Goal: Navigation & Orientation: Find specific page/section

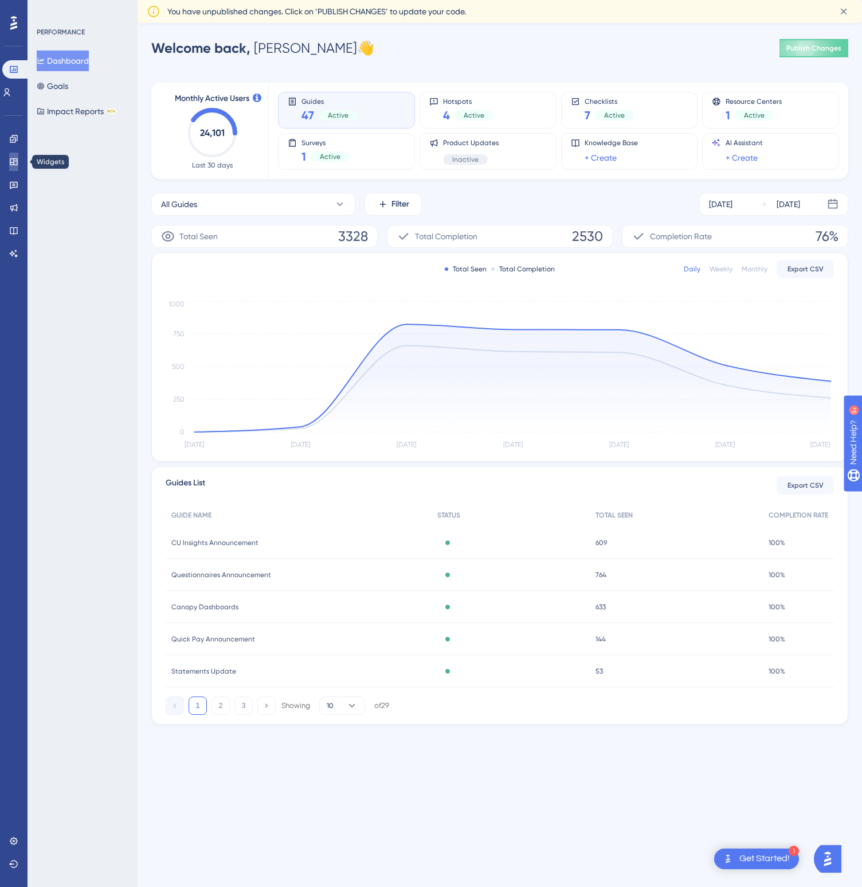
click at [14, 157] on icon at bounding box center [13, 161] width 9 height 9
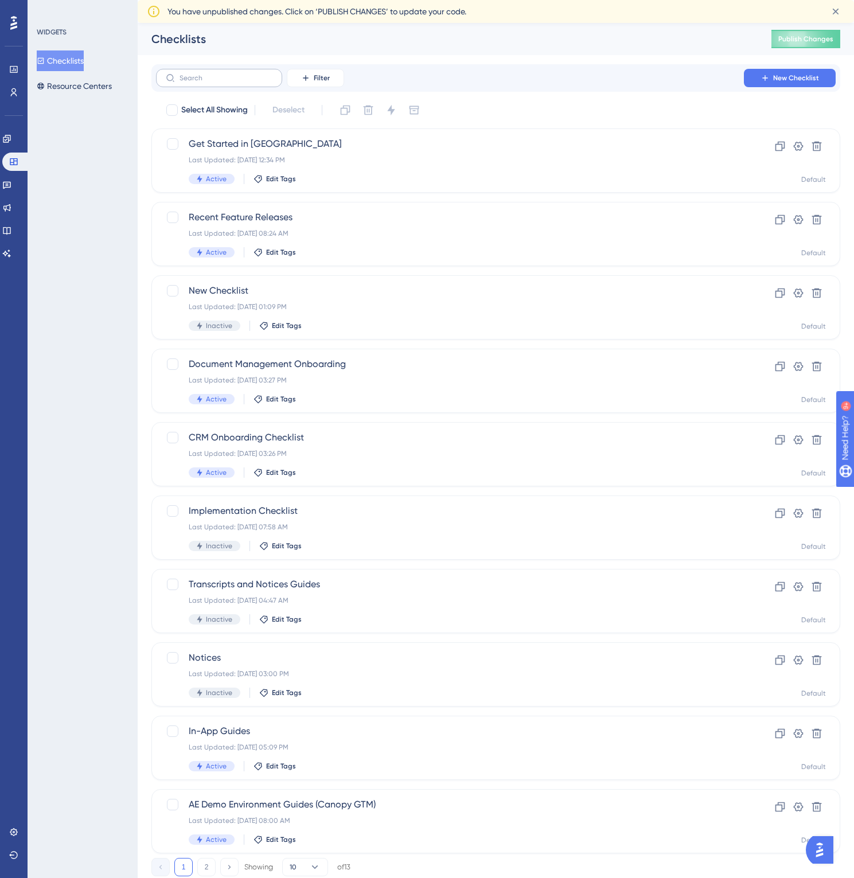
click at [205, 71] on label at bounding box center [219, 78] width 126 height 18
click at [205, 74] on input "text" at bounding box center [225, 78] width 93 height 8
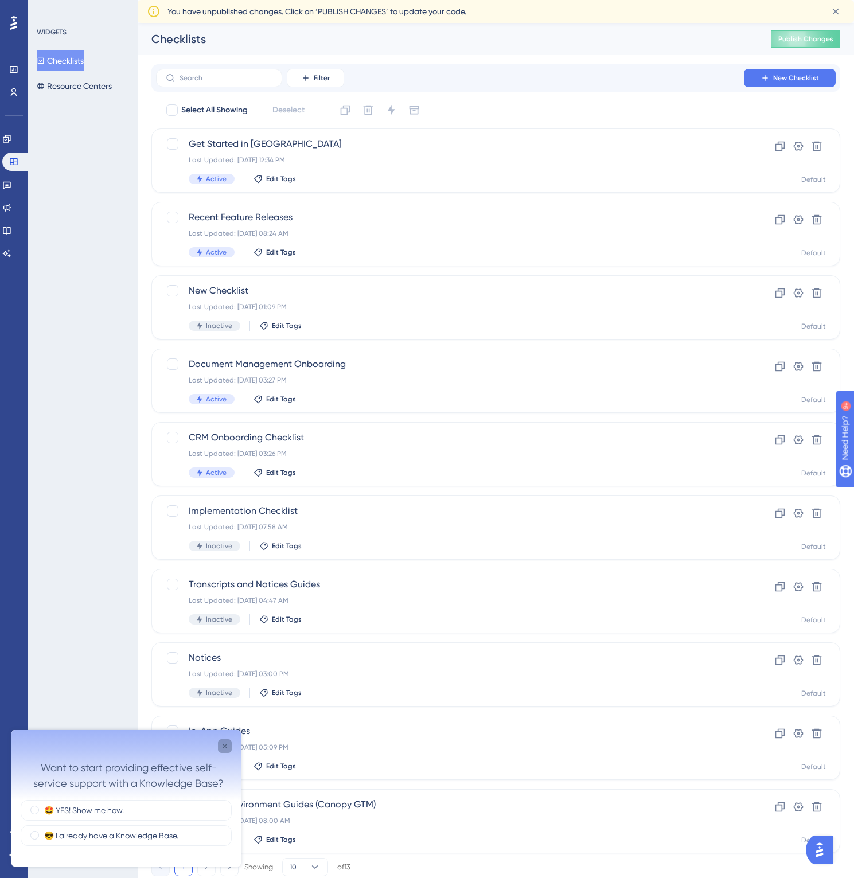
click at [224, 751] on div "Close survey" at bounding box center [225, 746] width 14 height 14
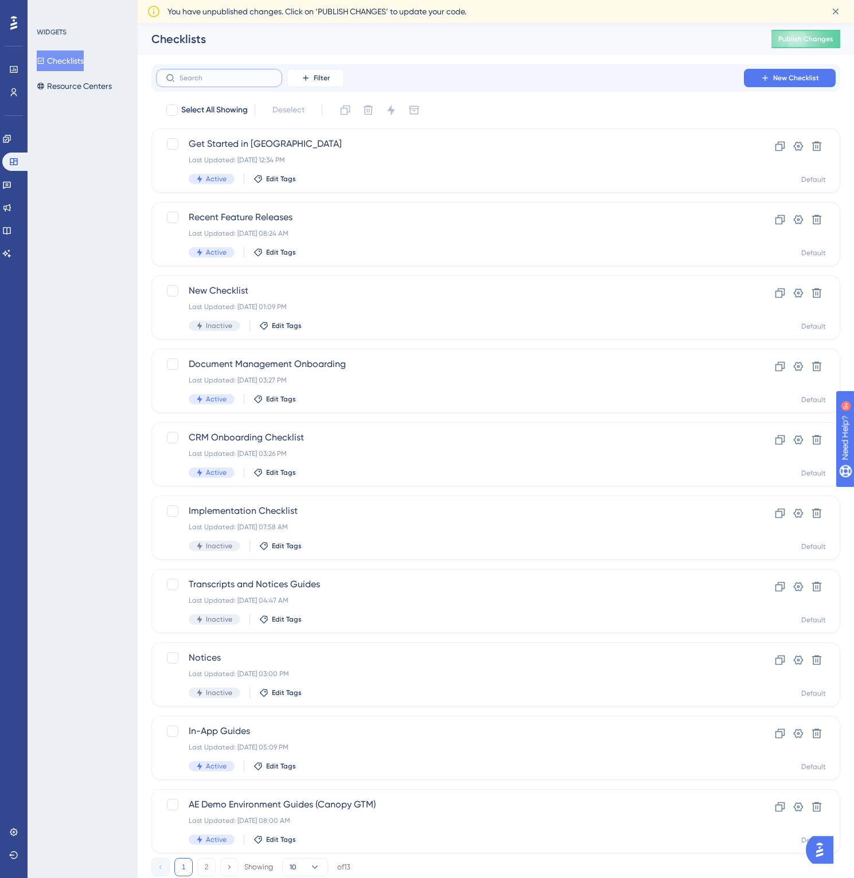
click at [185, 80] on input "text" at bounding box center [225, 78] width 93 height 8
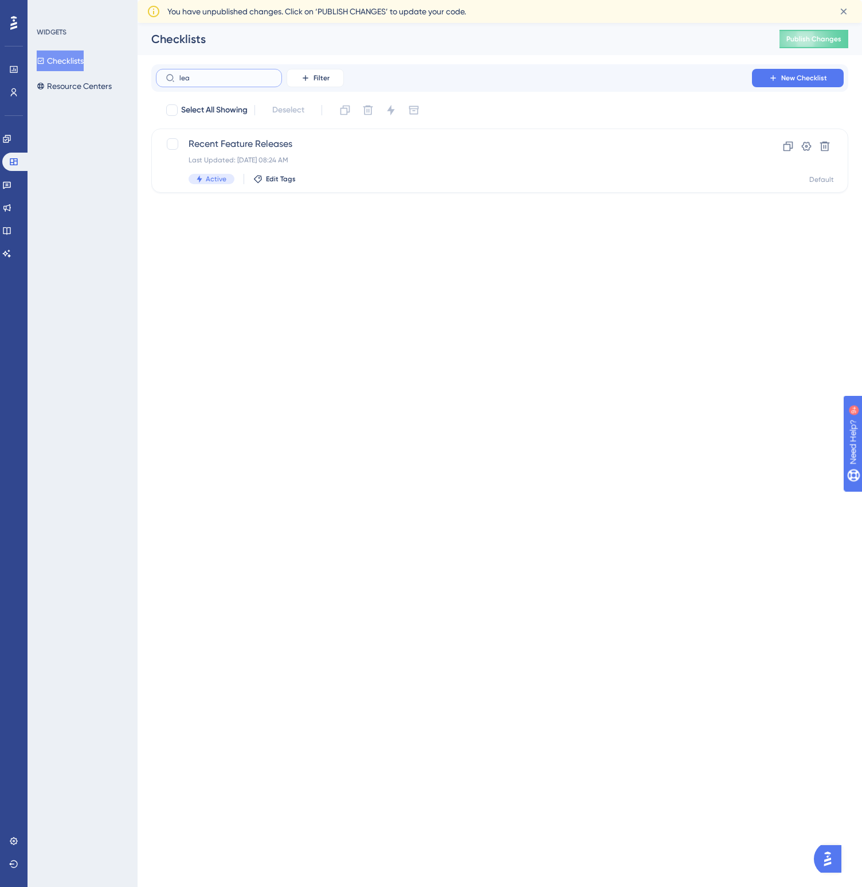
type input "[PERSON_NAME]"
checkbox input "true"
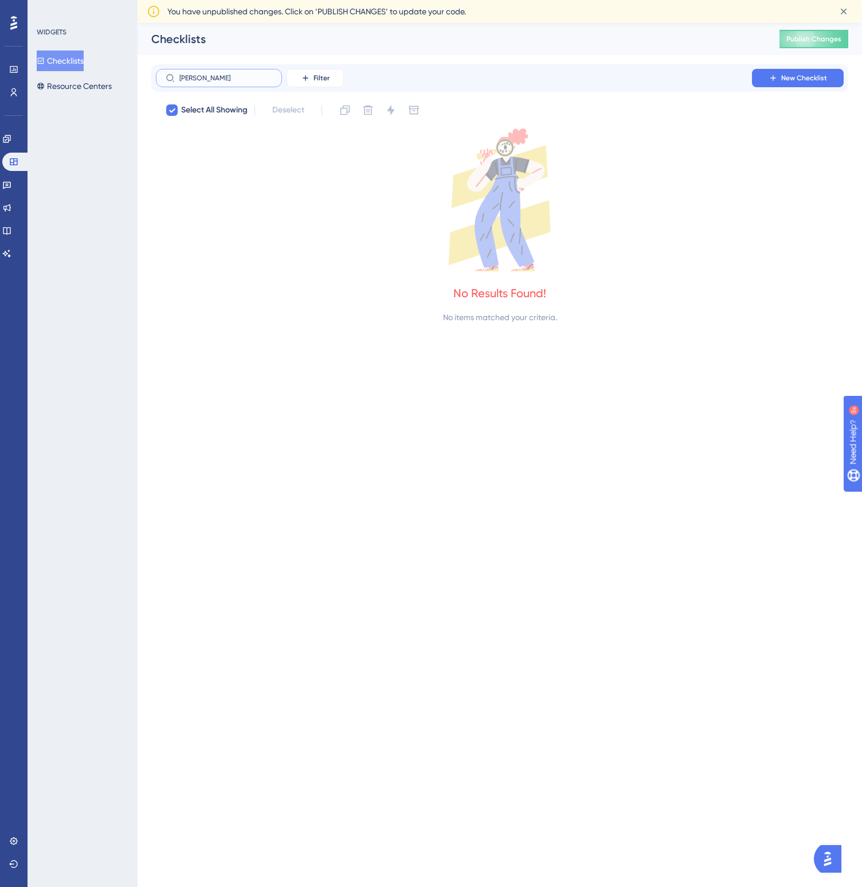
checkbox input "false"
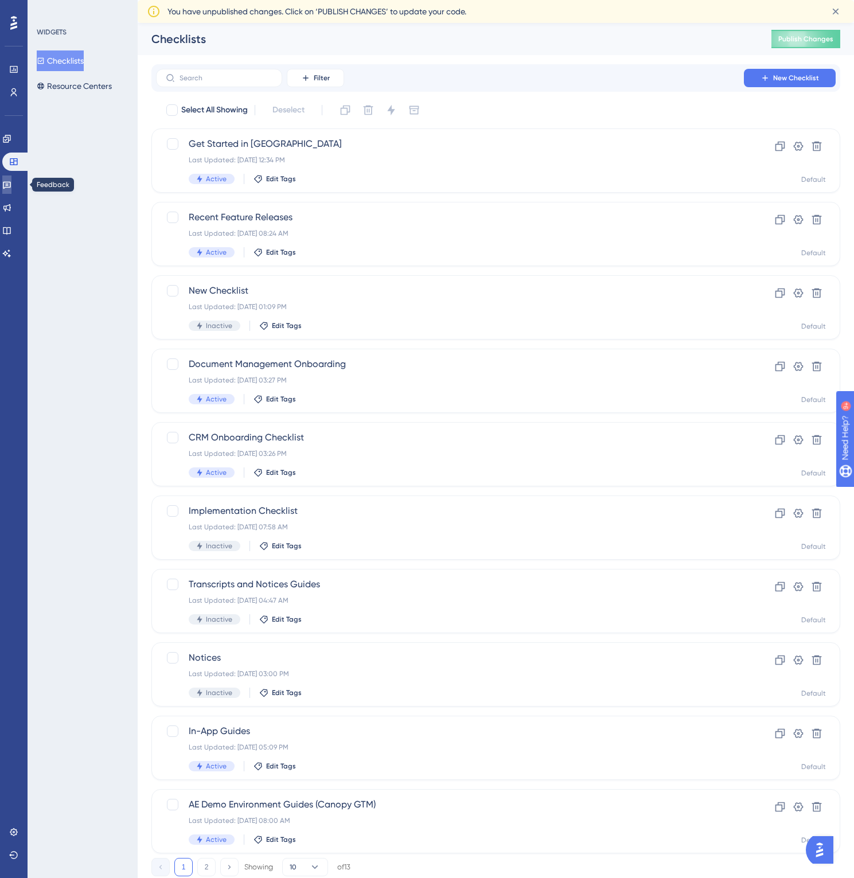
click at [11, 188] on icon at bounding box center [6, 184] width 9 height 9
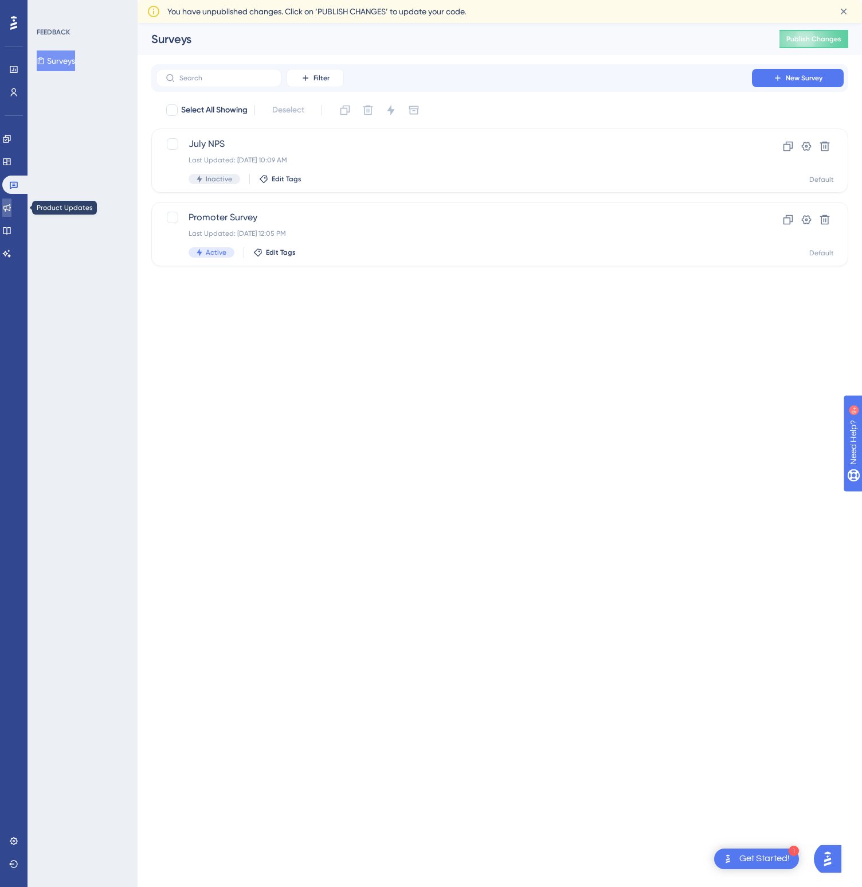
click at [11, 210] on icon at bounding box center [6, 207] width 7 height 7
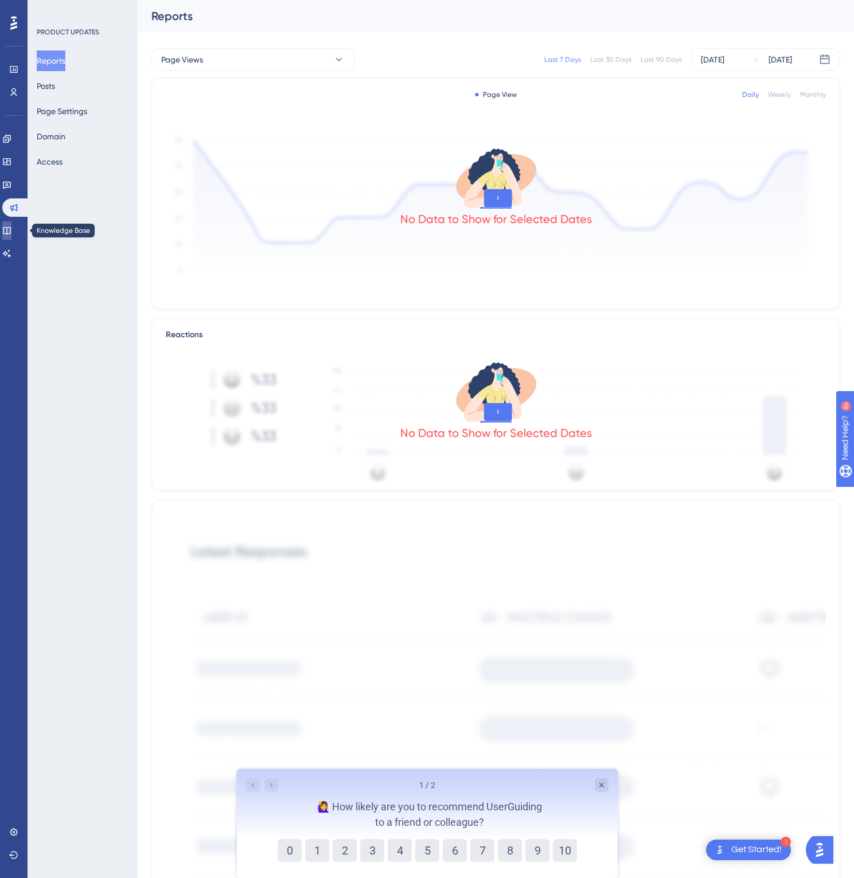
click at [11, 228] on icon at bounding box center [6, 230] width 9 height 9
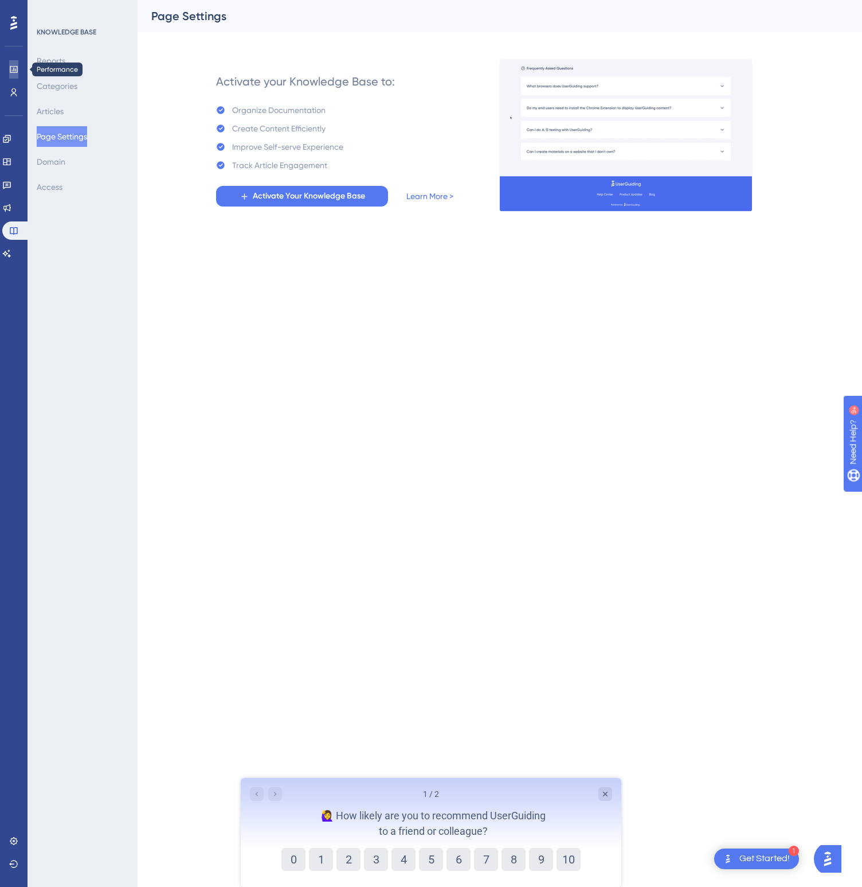
click at [14, 71] on icon at bounding box center [13, 69] width 9 height 9
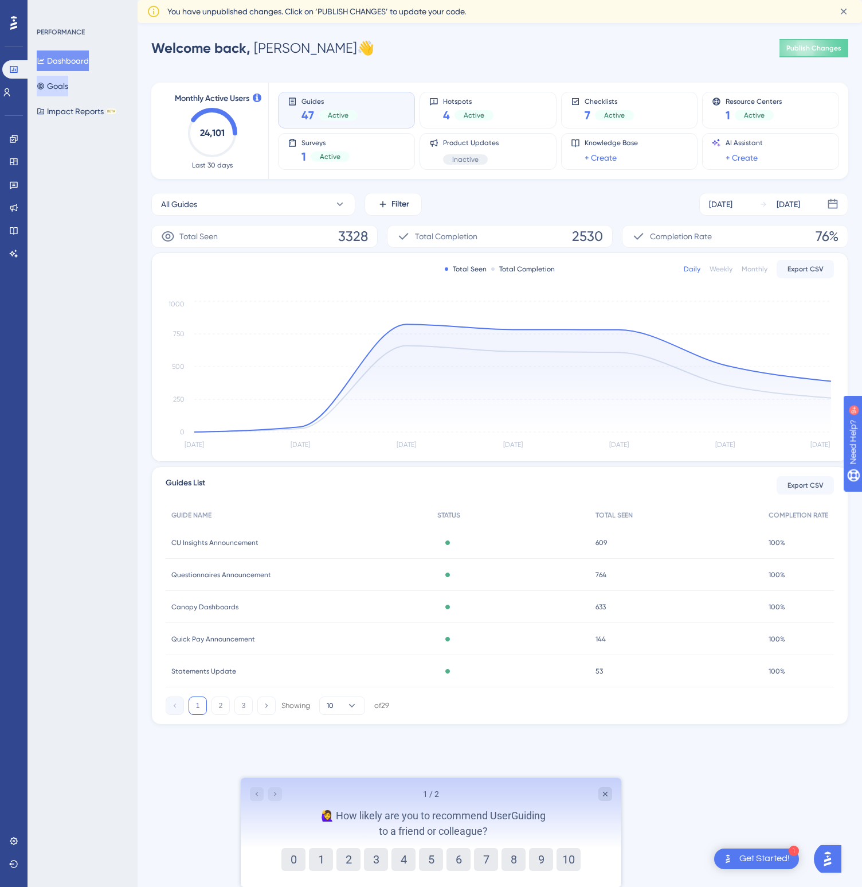
click at [68, 84] on button "Goals" at bounding box center [53, 86] width 32 height 21
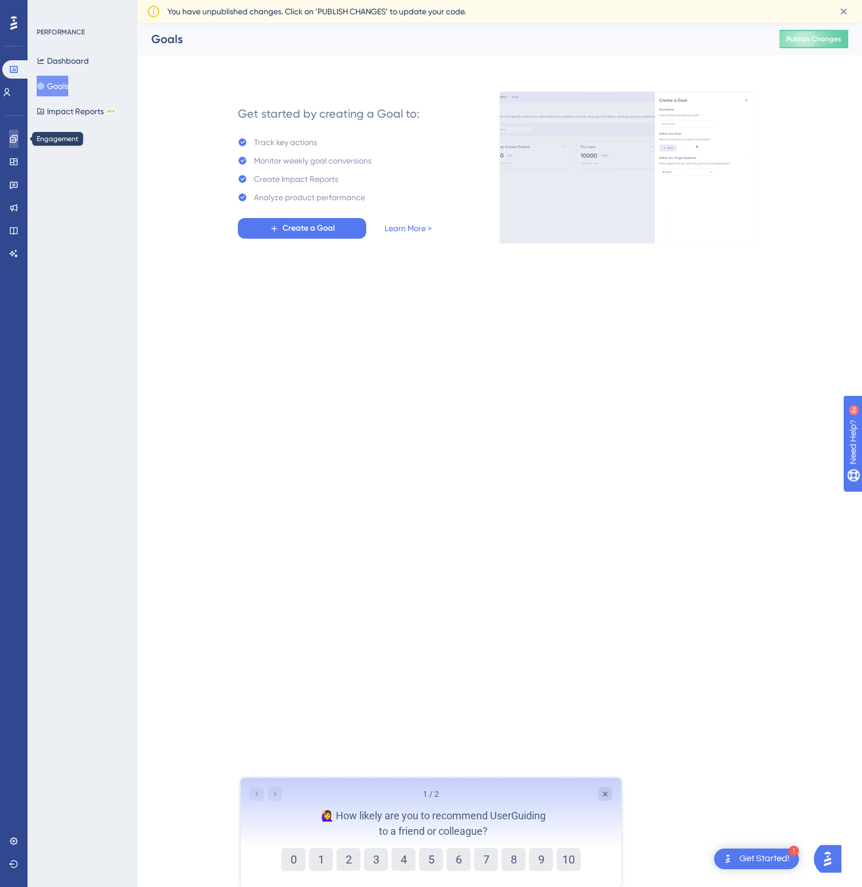
click at [13, 139] on icon at bounding box center [13, 138] width 9 height 9
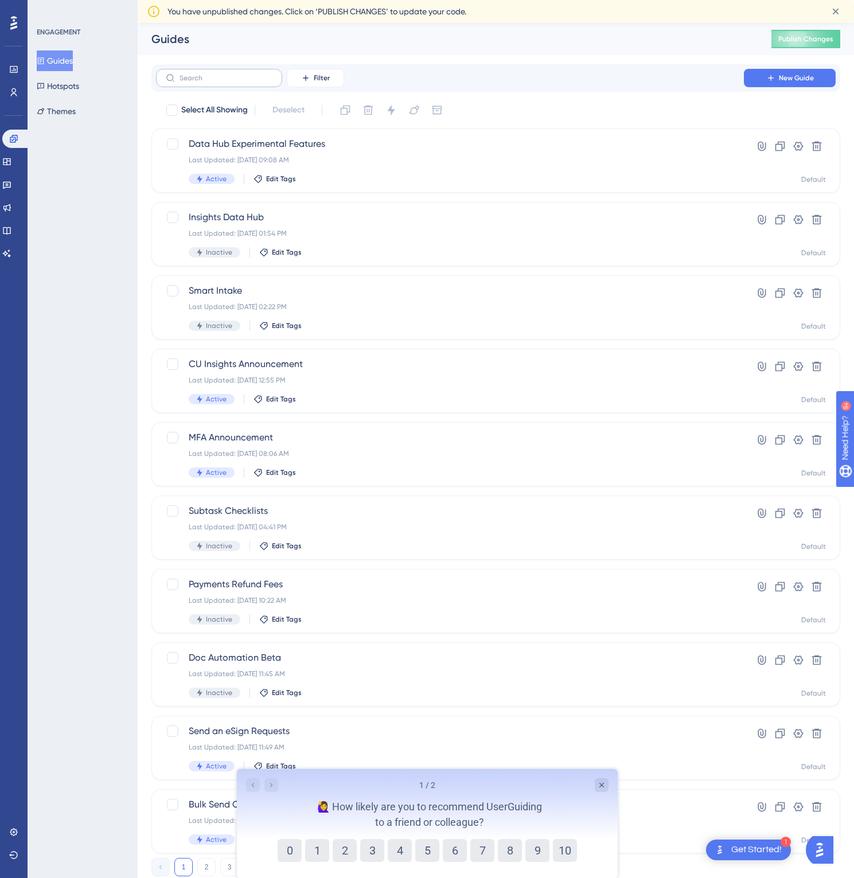
click at [190, 85] on label at bounding box center [219, 78] width 126 height 18
click at [190, 82] on input "text" at bounding box center [225, 78] width 93 height 8
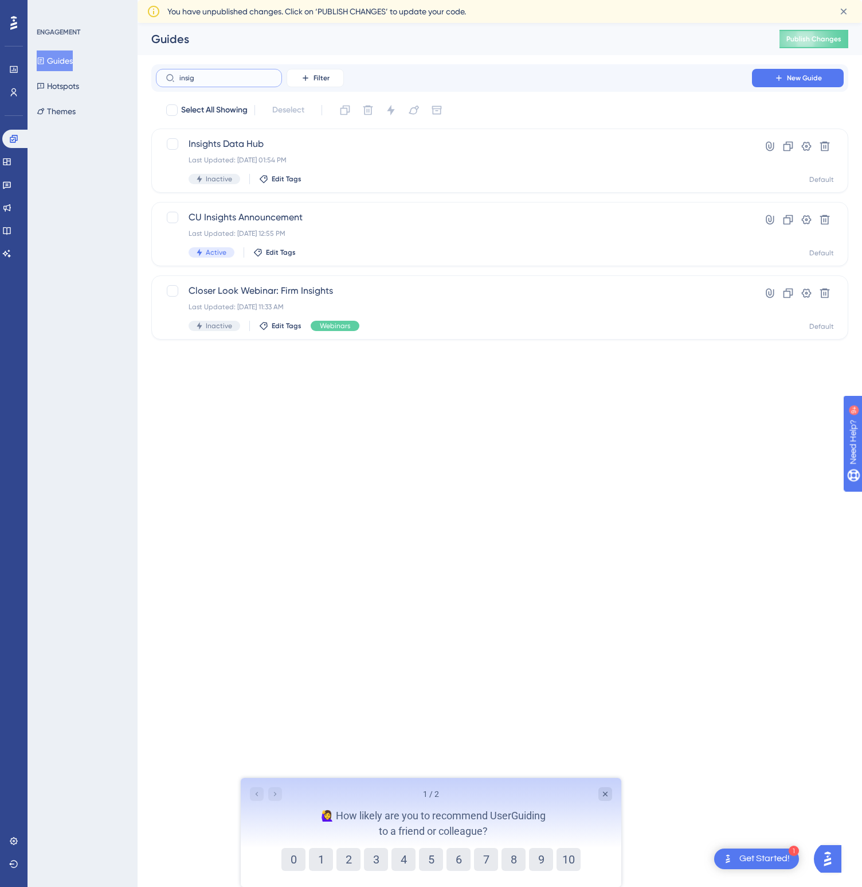
type input "insign"
checkbox input "true"
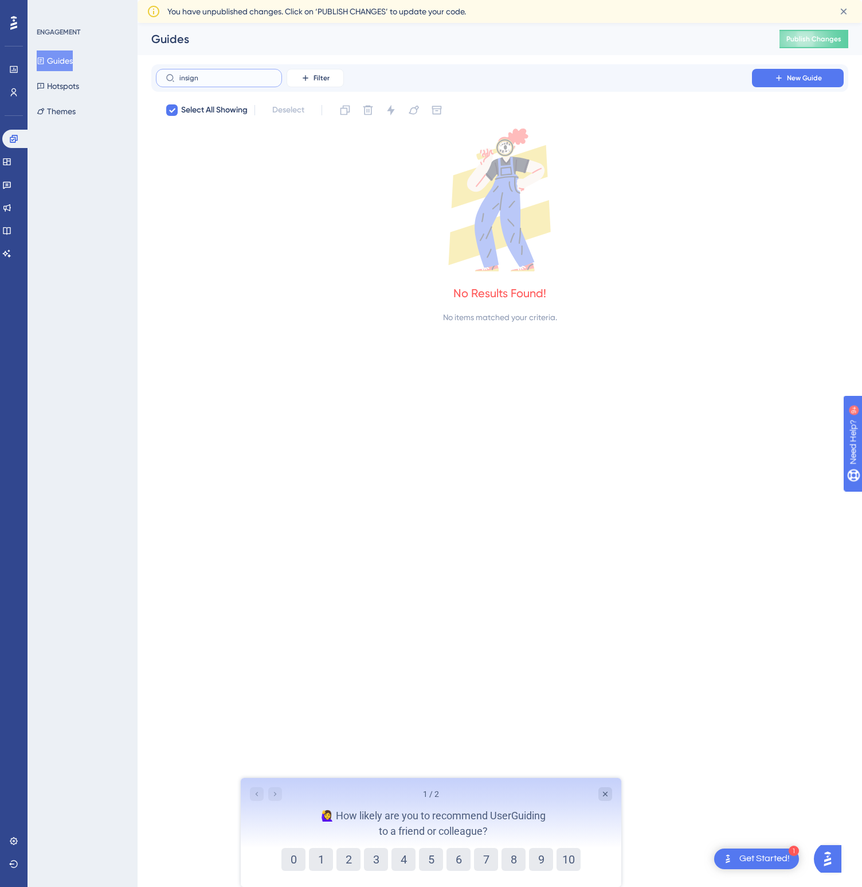
type input "insig"
checkbox input "false"
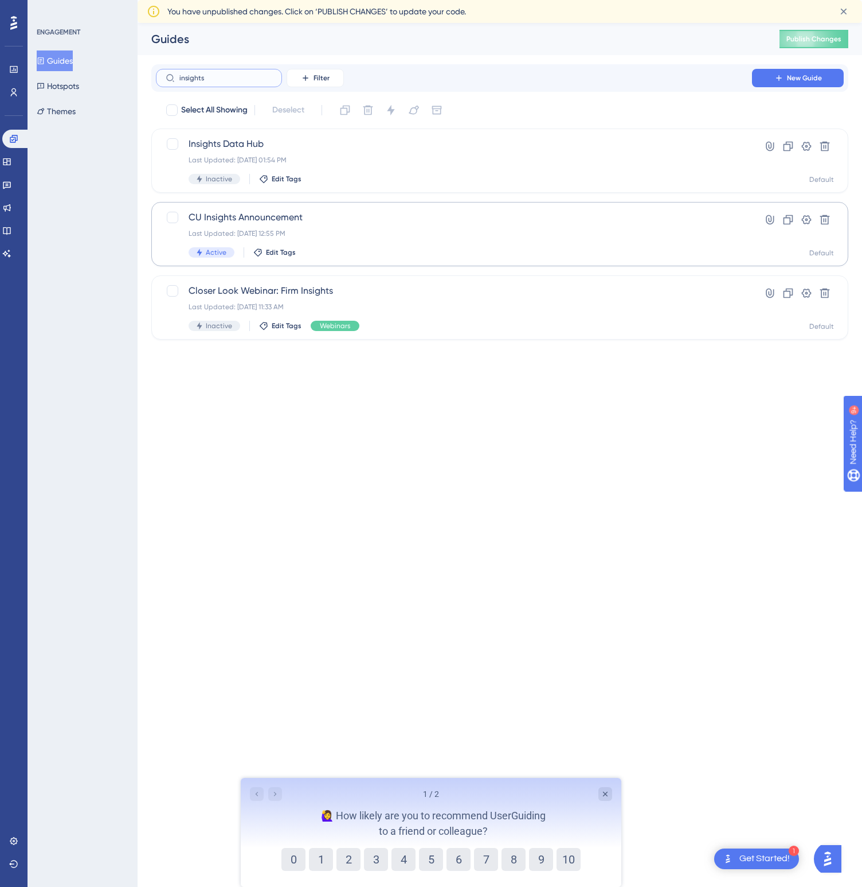
type input "insights"
click at [252, 219] on span "CU Insights Announcement" at bounding box center [454, 217] width 531 height 14
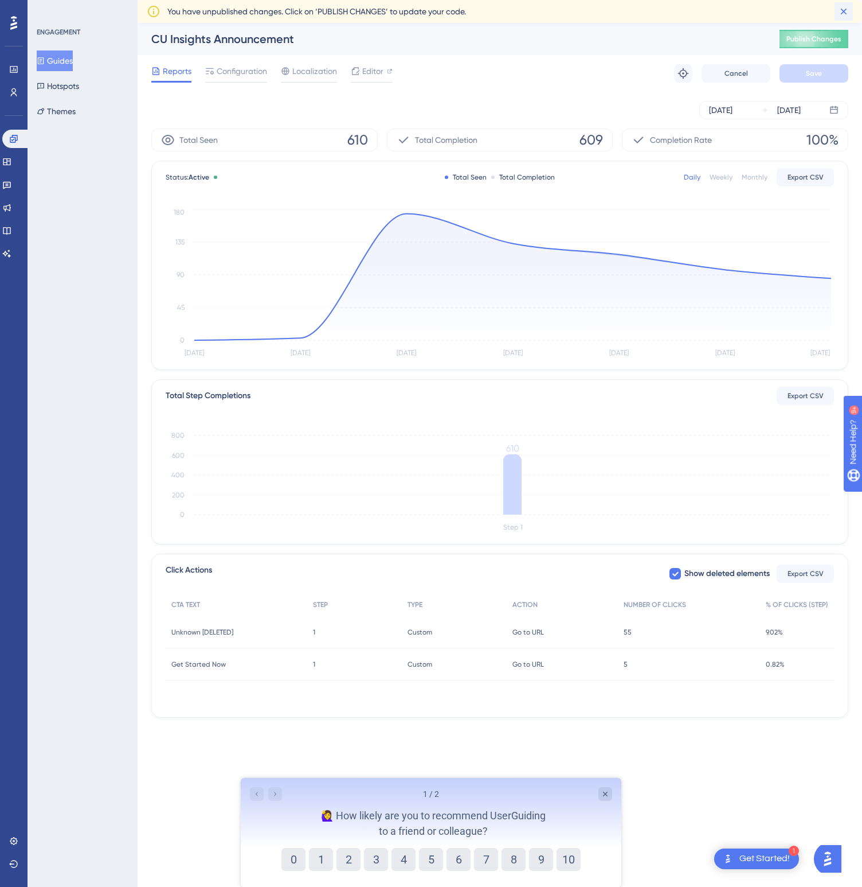
click at [845, 14] on icon at bounding box center [843, 11] width 11 height 11
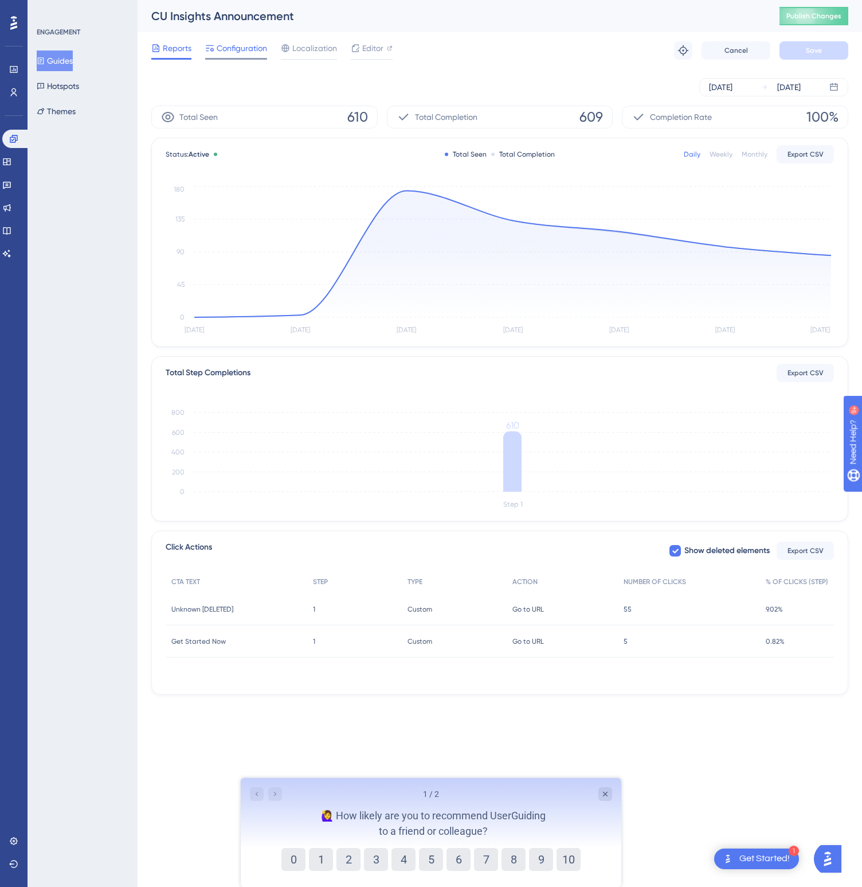
click at [240, 50] on span "Configuration" at bounding box center [242, 48] width 50 height 14
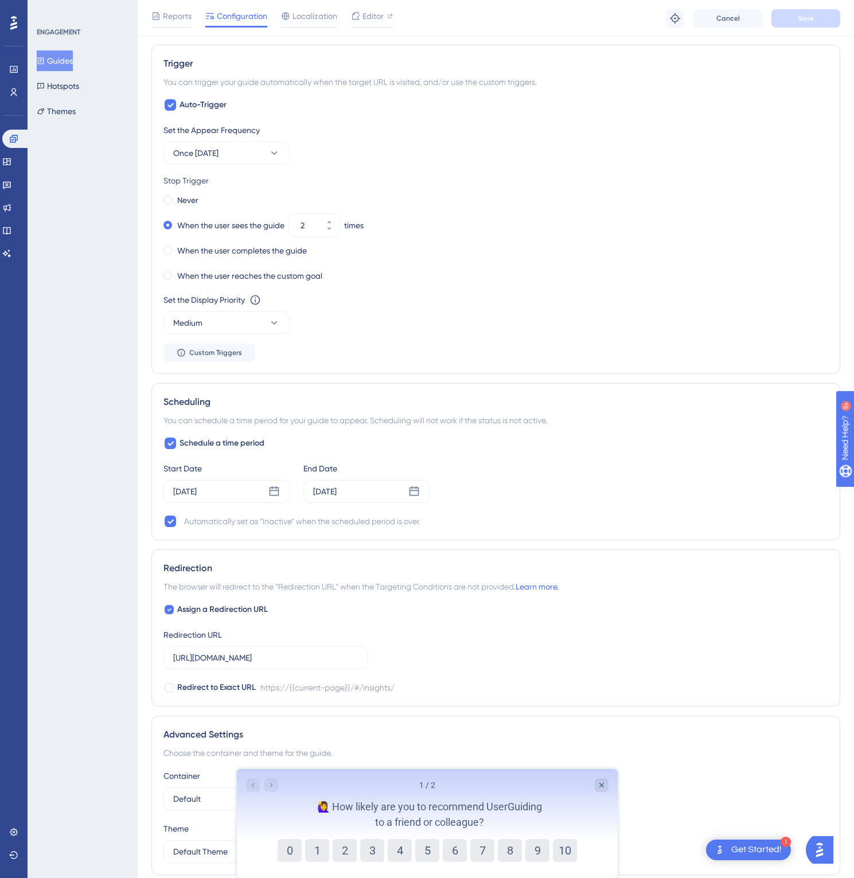
scroll to position [541, 0]
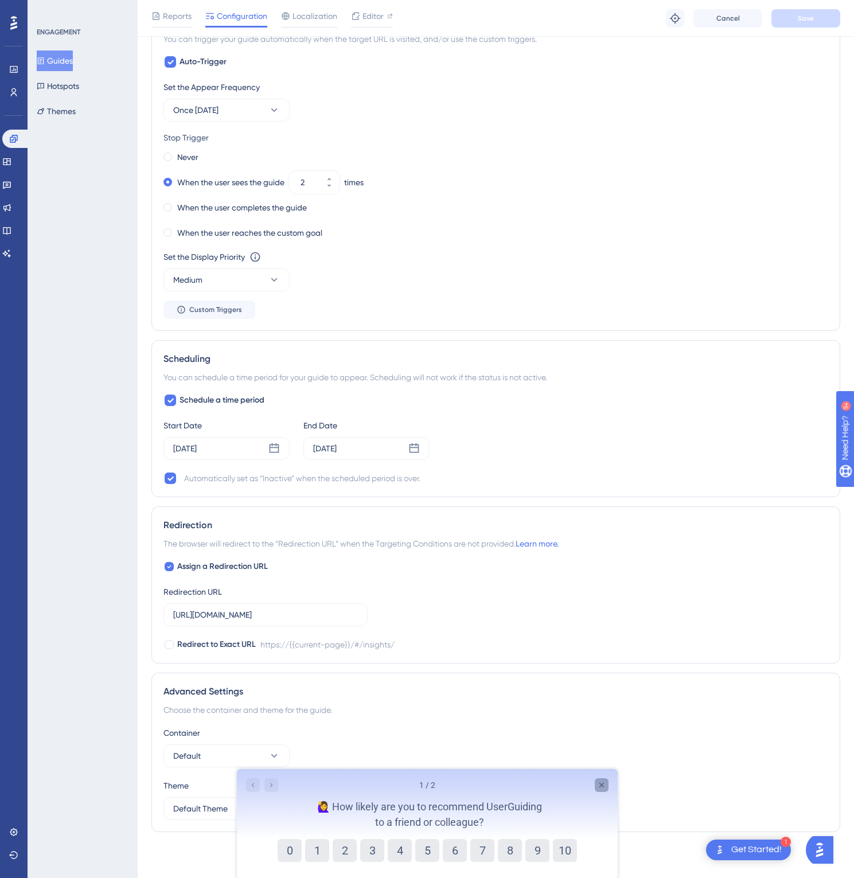
click at [603, 784] on icon "Close survey" at bounding box center [600, 784] width 9 height 9
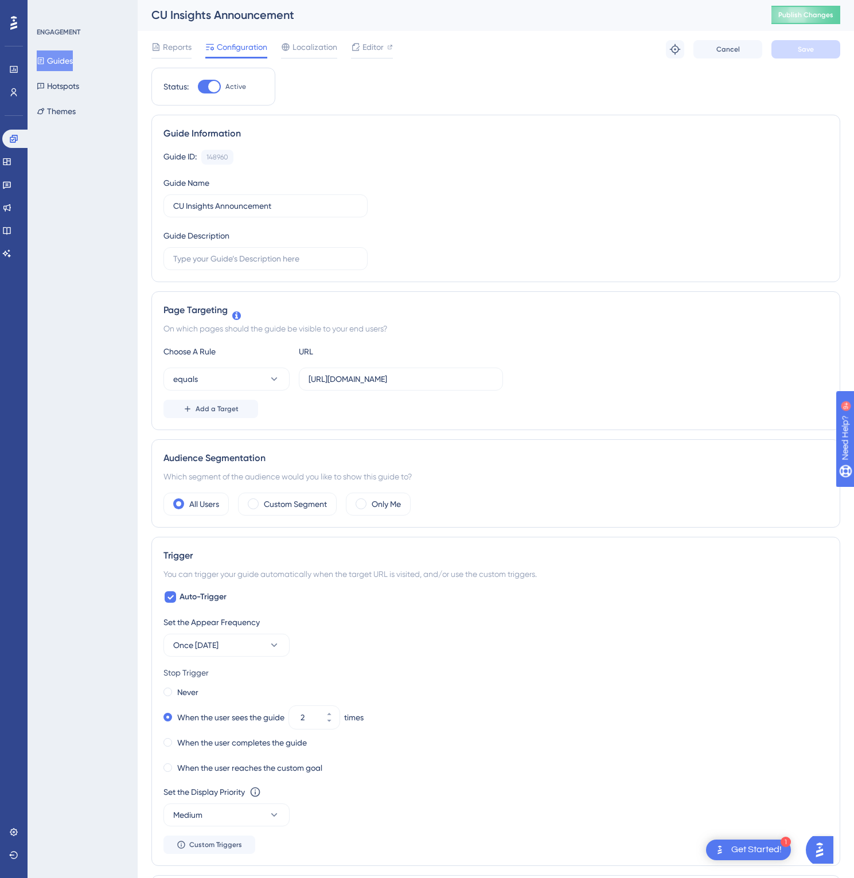
scroll to position [0, 0]
click at [370, 48] on span "Editor" at bounding box center [372, 48] width 21 height 14
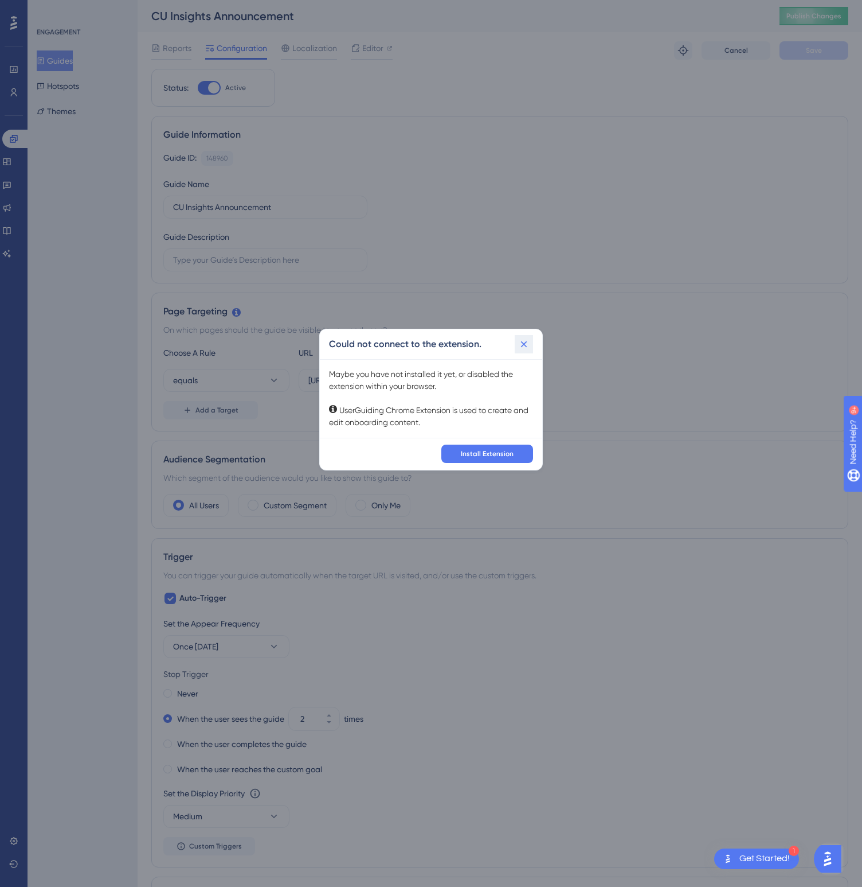
click at [521, 343] on icon at bounding box center [523, 343] width 11 height 11
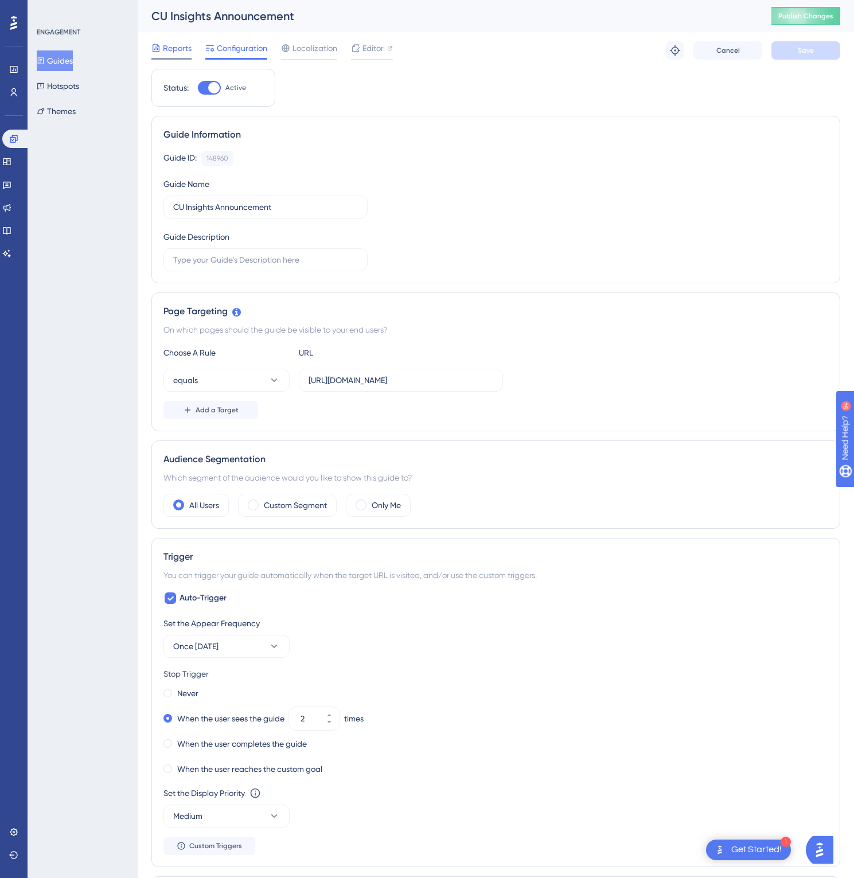
click at [171, 48] on span "Reports" at bounding box center [177, 48] width 29 height 14
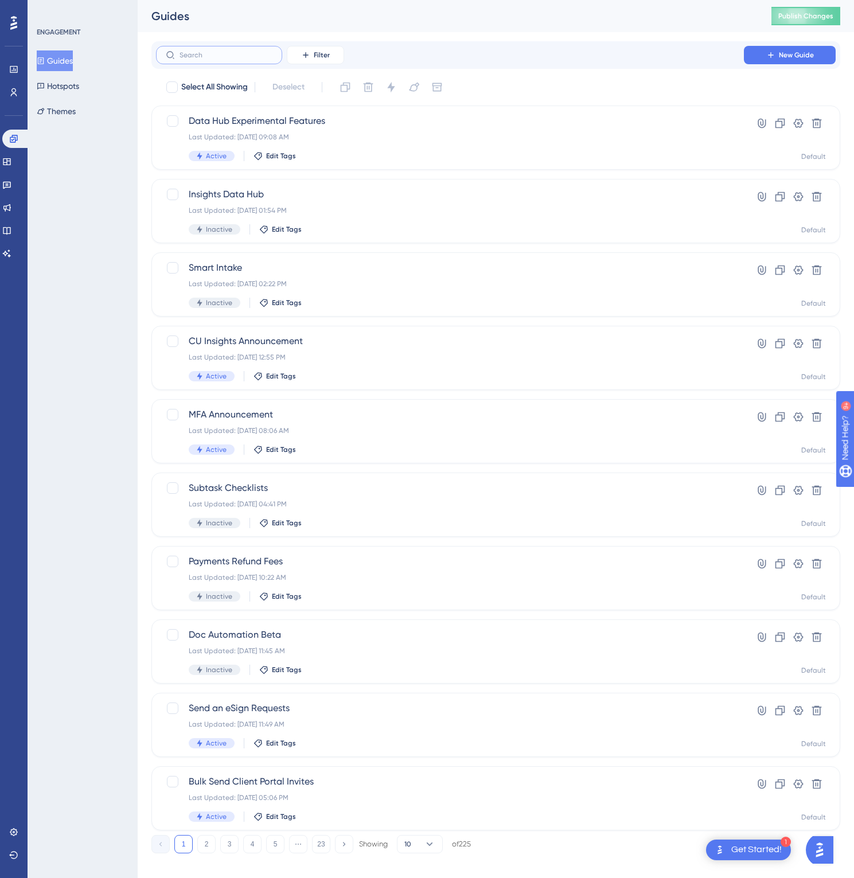
click at [237, 58] on input "text" at bounding box center [225, 55] width 93 height 8
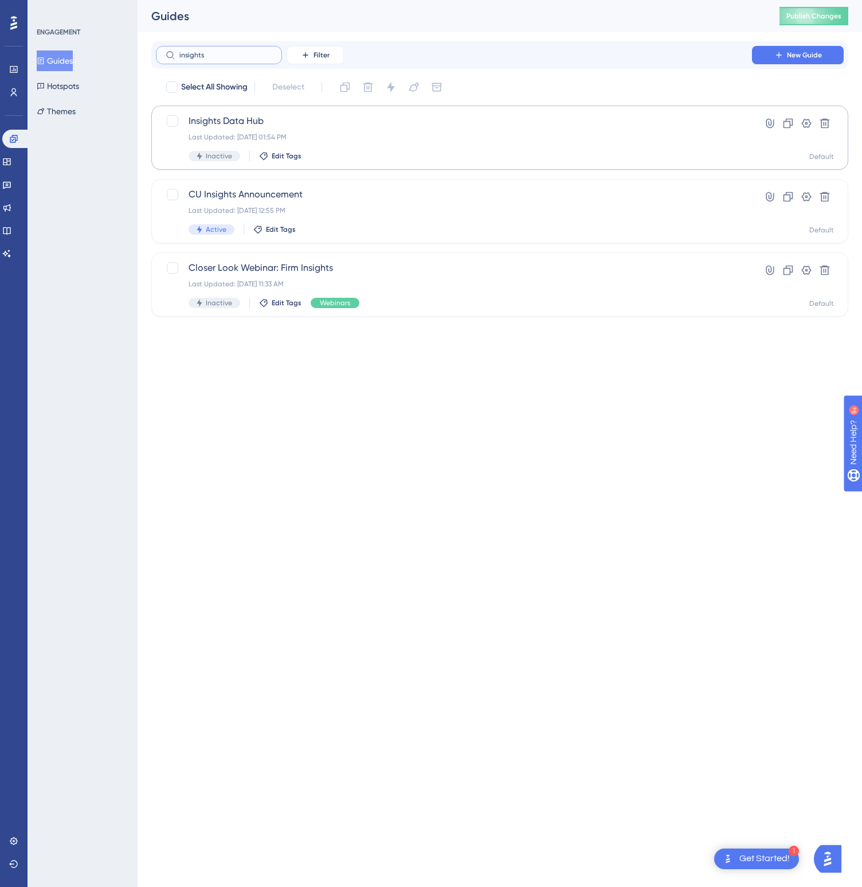
type input "insights"
click at [236, 124] on span "Insights Data Hub" at bounding box center [454, 121] width 531 height 14
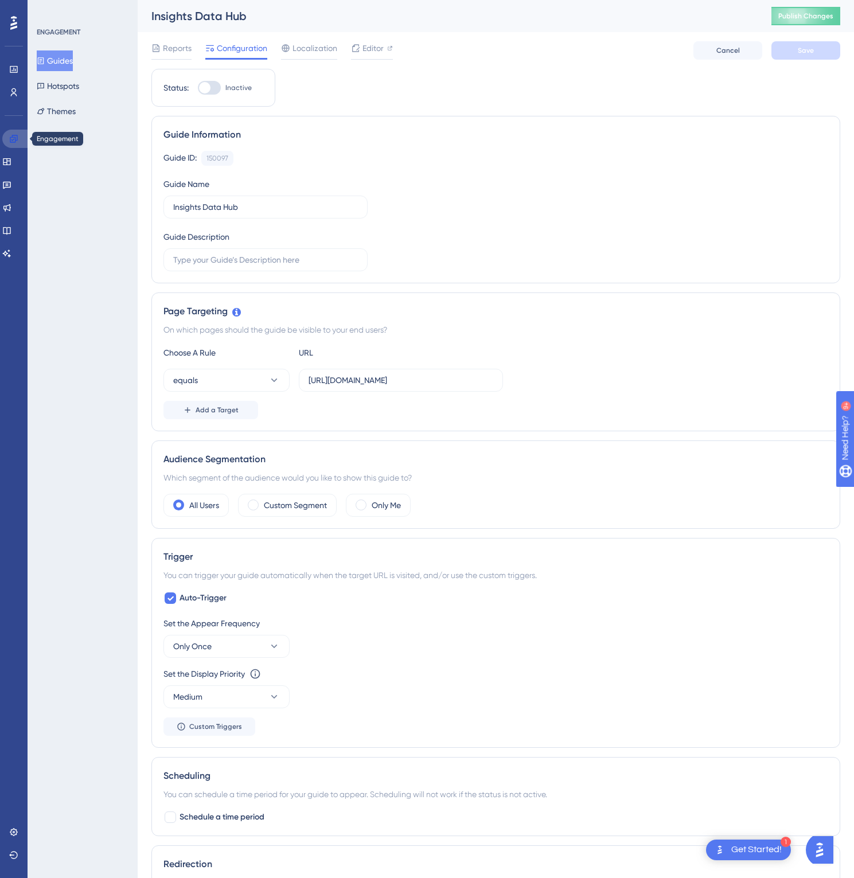
click at [21, 134] on link at bounding box center [16, 139] width 28 height 18
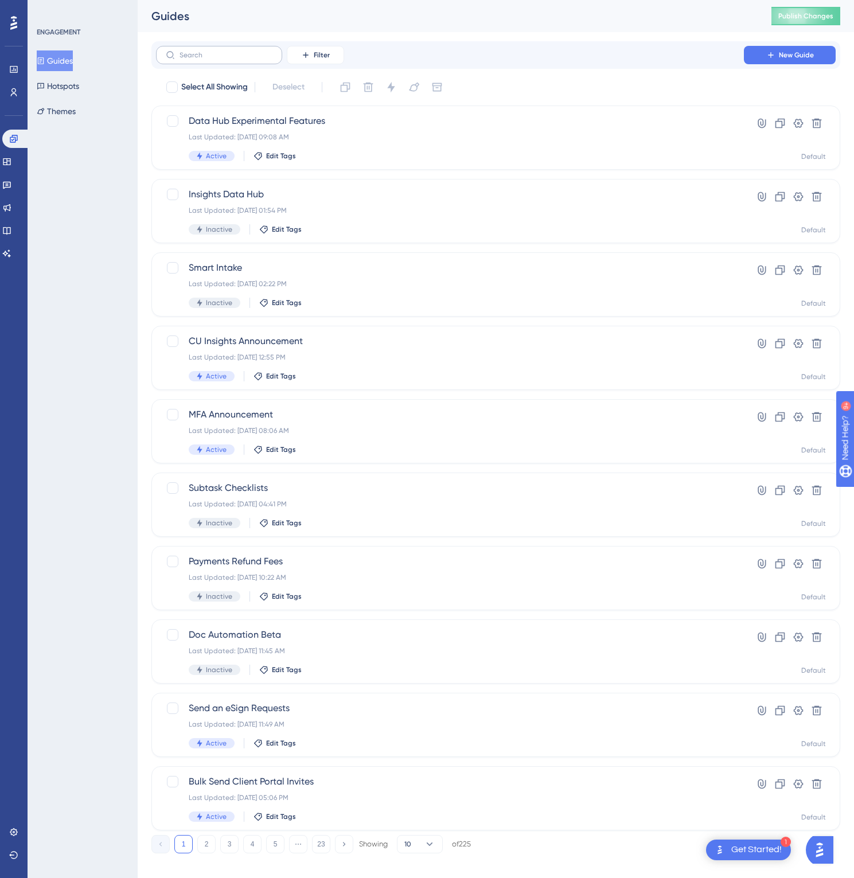
click at [224, 61] on label at bounding box center [219, 55] width 126 height 18
click at [224, 59] on input "text" at bounding box center [225, 55] width 93 height 8
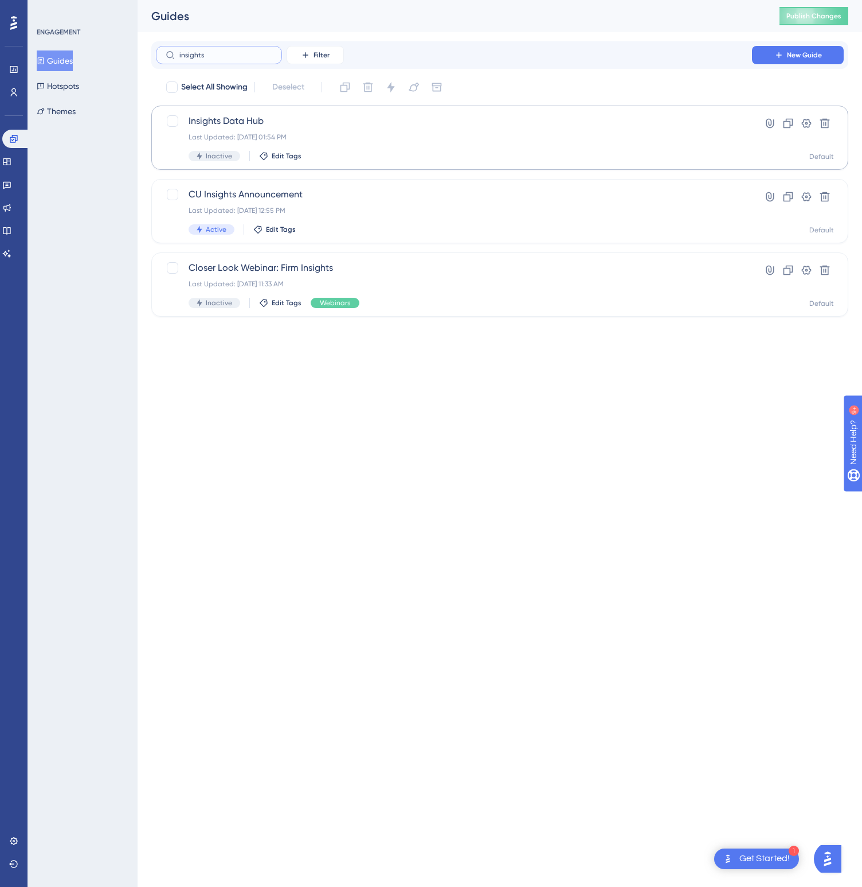
type input "insights"
click at [256, 120] on span "Insights Data Hub" at bounding box center [454, 121] width 531 height 14
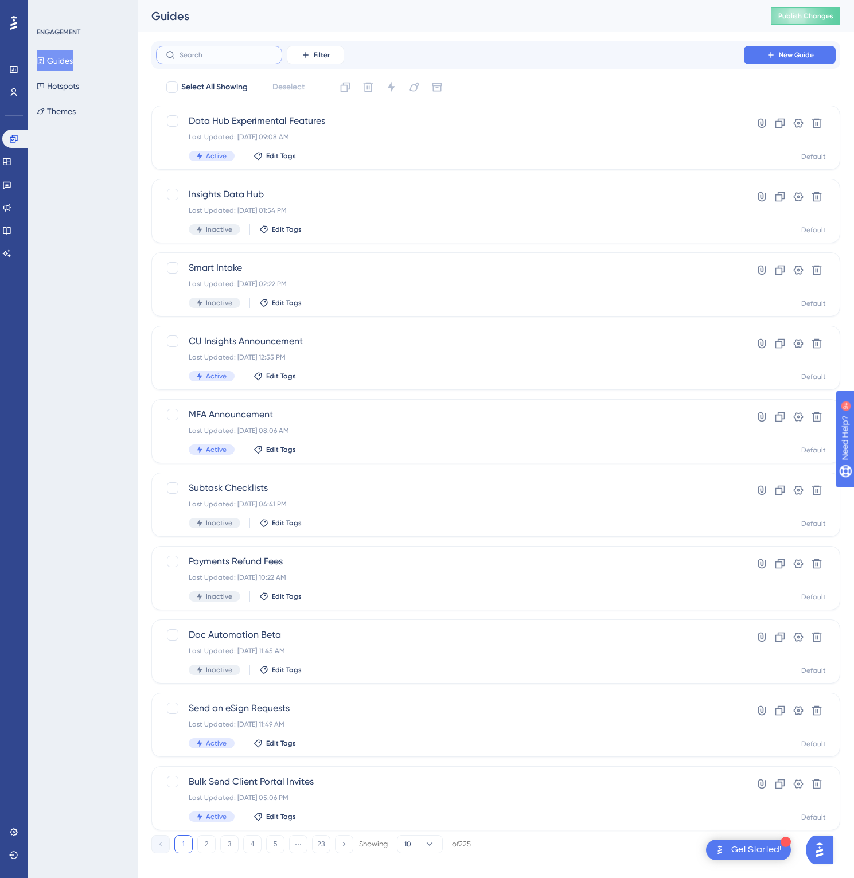
click at [228, 54] on input "text" at bounding box center [225, 55] width 93 height 8
type input "s"
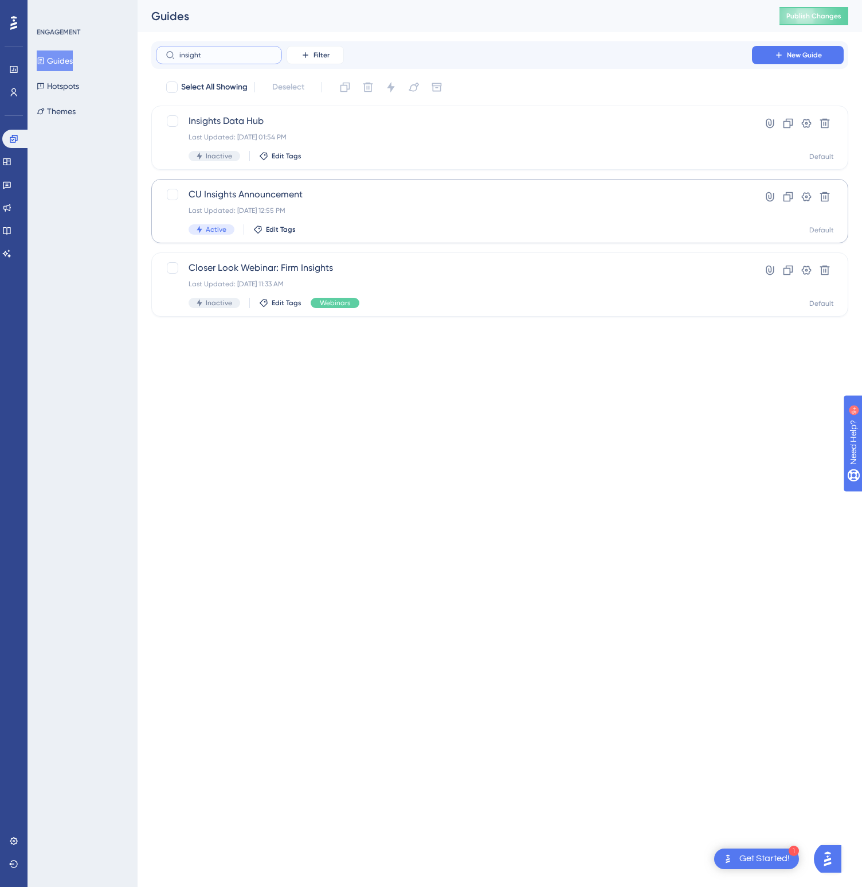
type input "insight"
click at [260, 192] on span "CU Insights Announcement" at bounding box center [454, 195] width 531 height 14
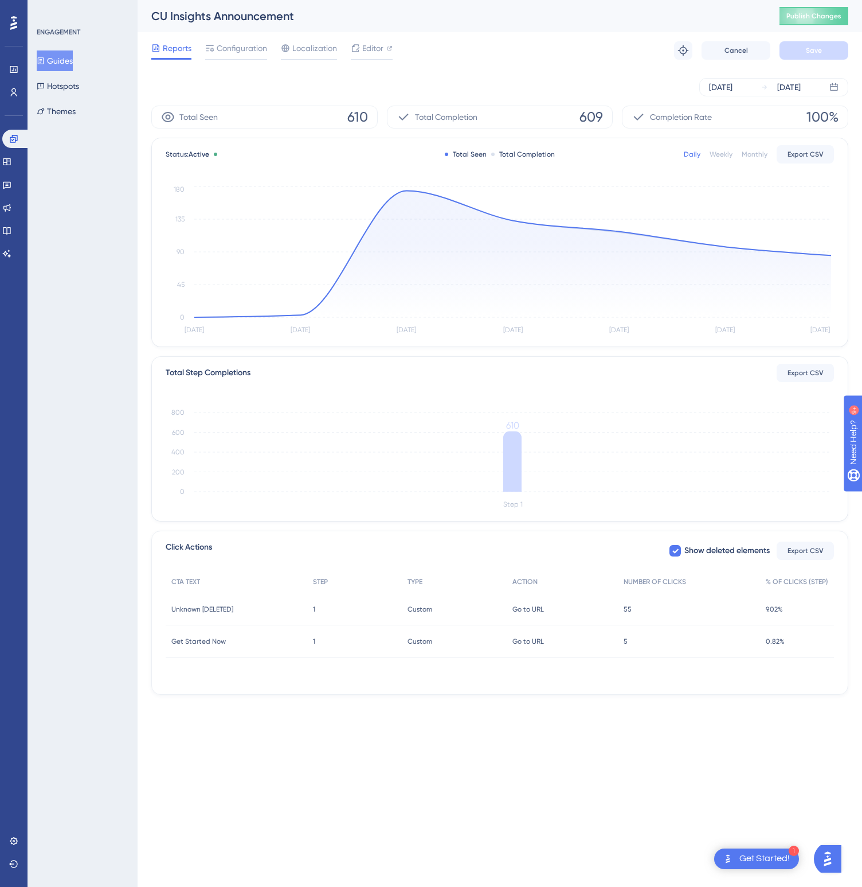
click at [239, 36] on div "Reports Configuration Localization Editor Troubleshoot Cancel Save" at bounding box center [499, 50] width 697 height 37
click at [239, 41] on span "Configuration" at bounding box center [242, 48] width 50 height 14
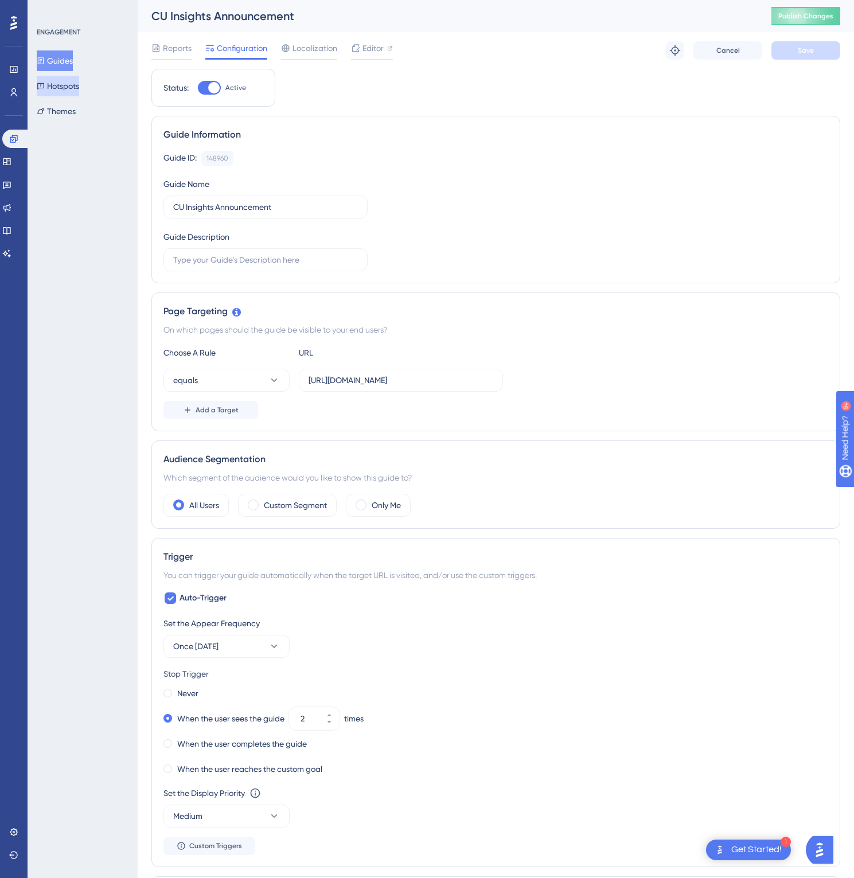
click at [71, 85] on button "Hotspots" at bounding box center [58, 86] width 42 height 21
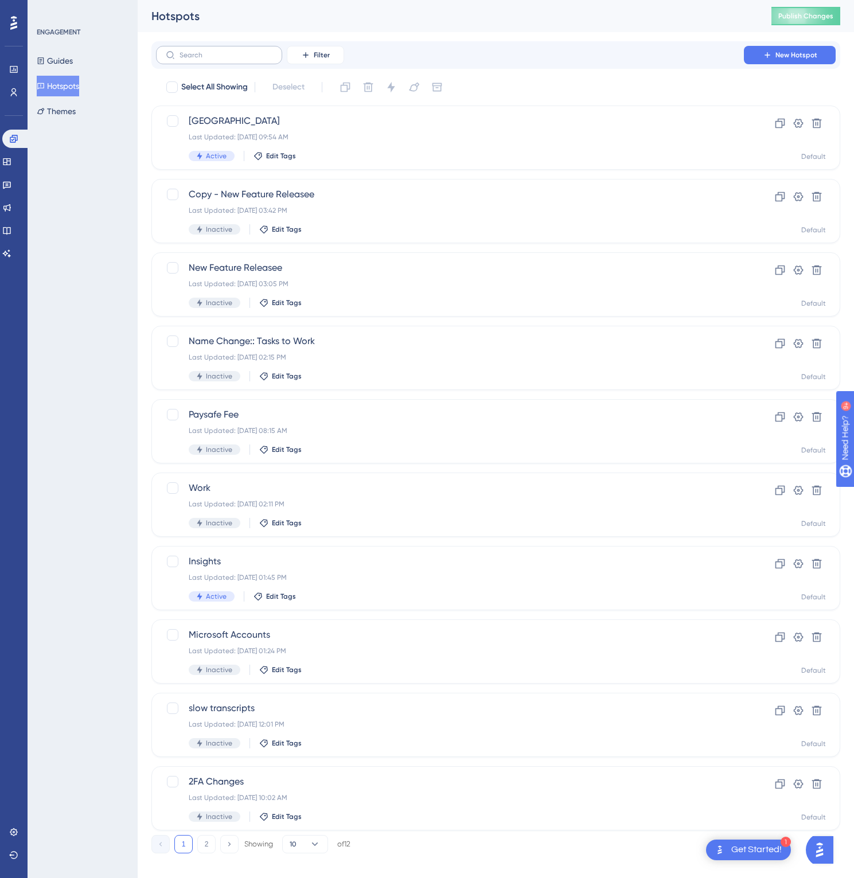
click at [220, 50] on label at bounding box center [219, 55] width 126 height 18
click at [220, 51] on input "text" at bounding box center [225, 55] width 93 height 8
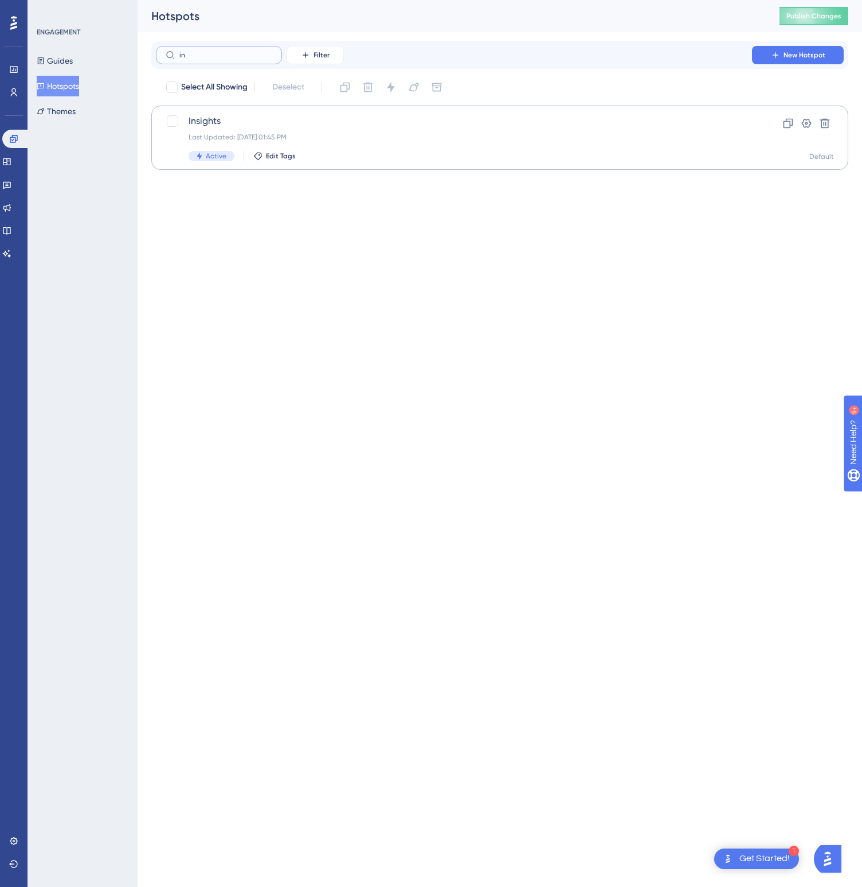
type input "in"
click at [197, 119] on span "Insights" at bounding box center [454, 121] width 531 height 14
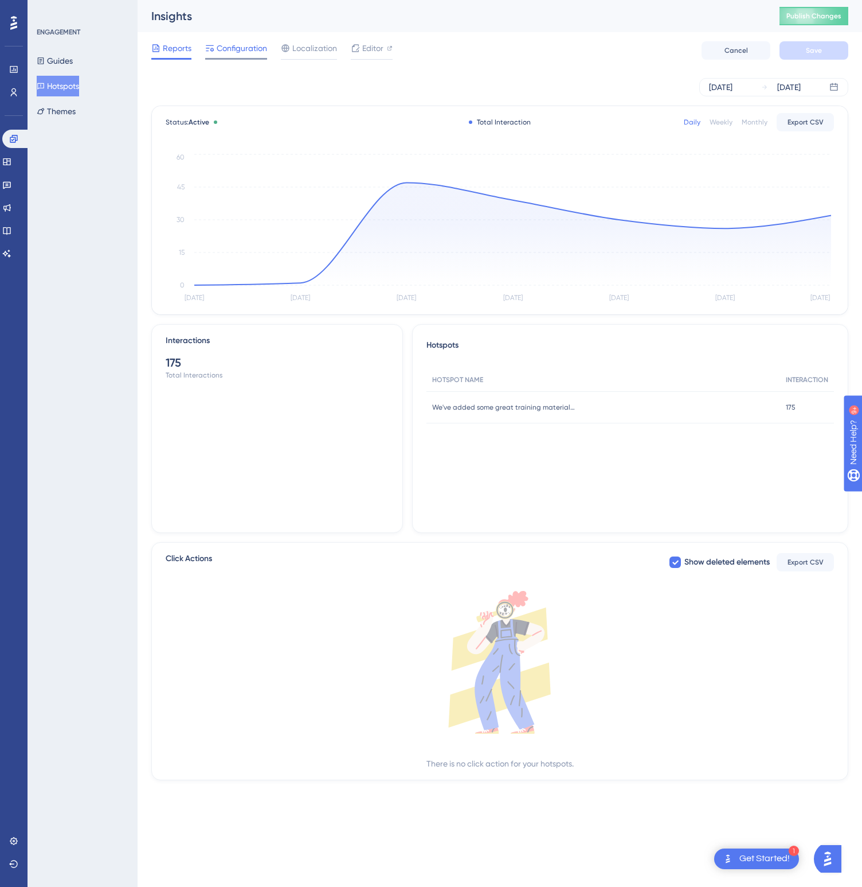
click at [245, 46] on span "Configuration" at bounding box center [242, 48] width 50 height 14
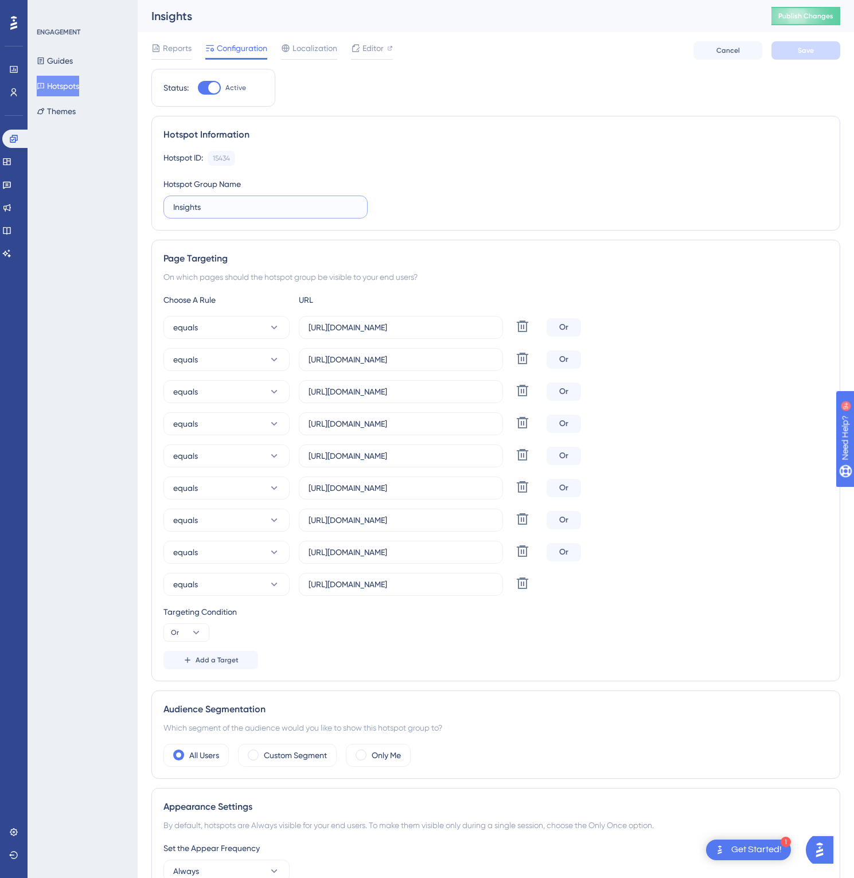
click at [187, 212] on input "Insights" at bounding box center [265, 207] width 185 height 13
click at [11, 167] on link at bounding box center [6, 162] width 9 height 18
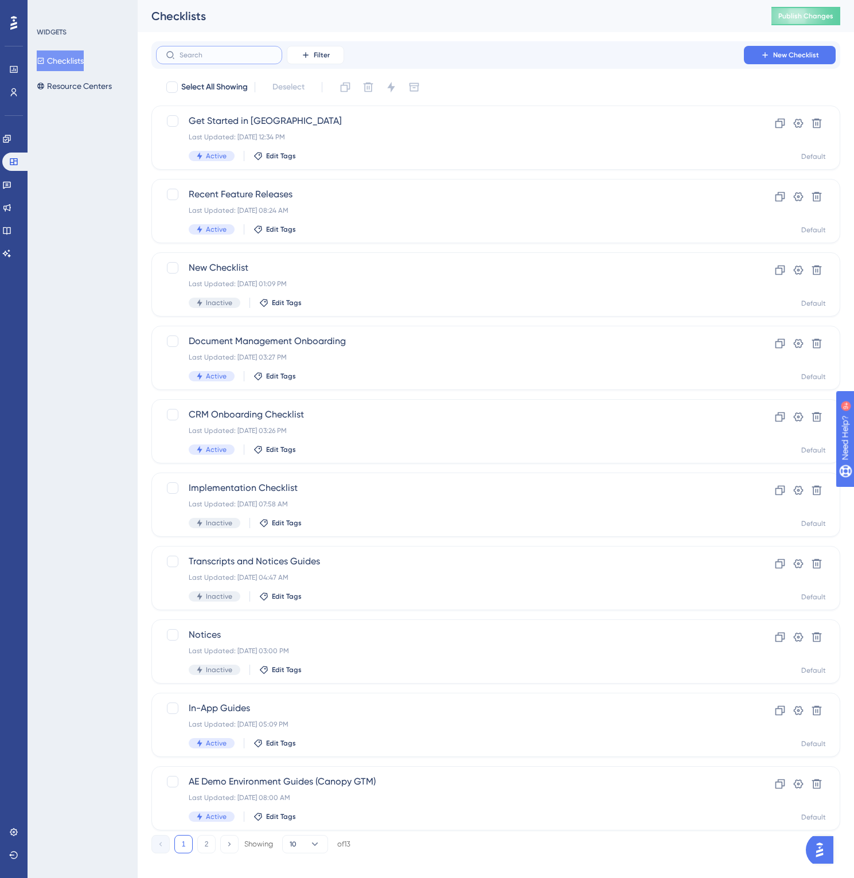
click at [214, 51] on input "text" at bounding box center [225, 55] width 93 height 8
paste input "Insights"
type input "Insights"
checkbox input "true"
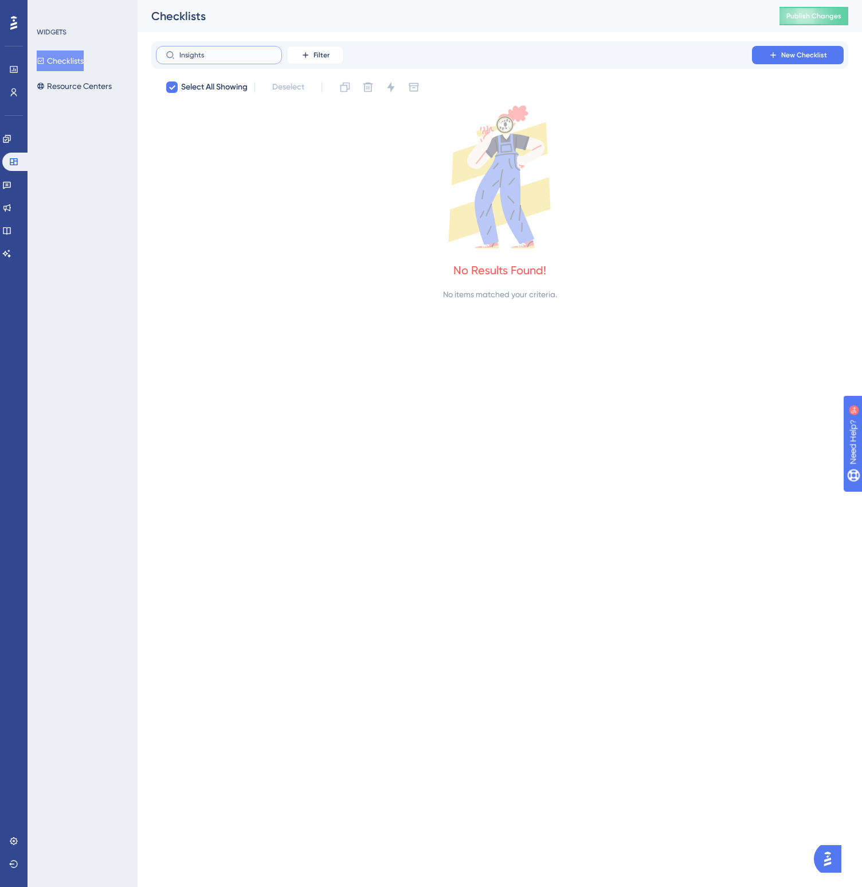
checkbox input "false"
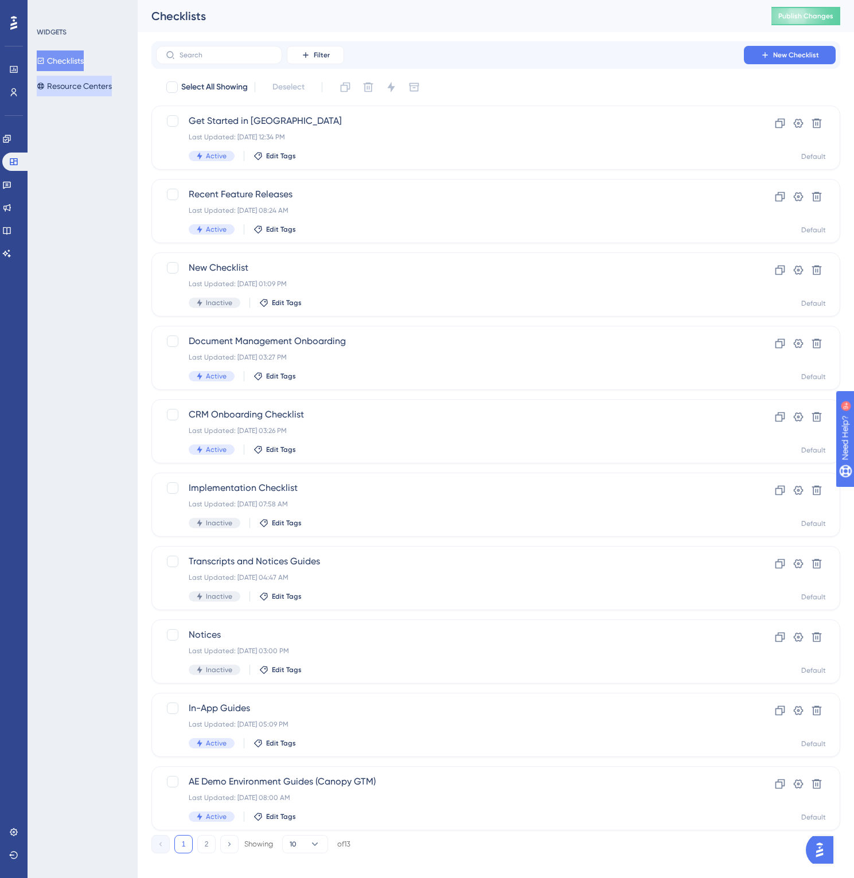
click at [80, 87] on button "Resource Centers" at bounding box center [74, 86] width 75 height 21
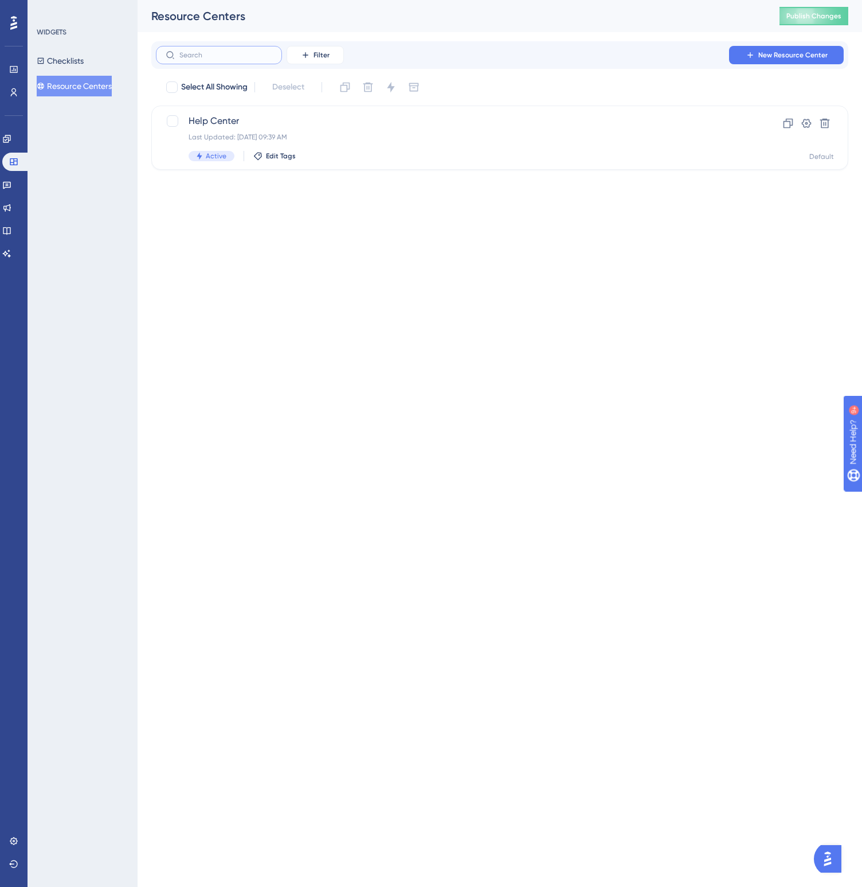
click at [204, 56] on input "text" at bounding box center [225, 55] width 93 height 8
paste input "Insights"
type input "Insights"
checkbox input "true"
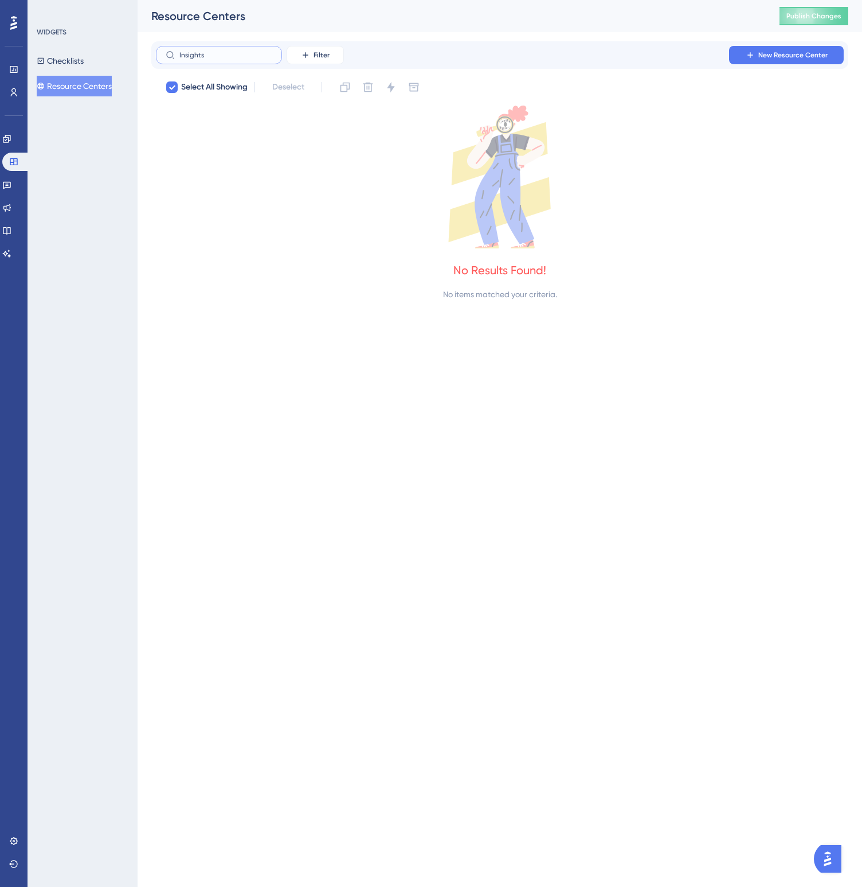
checkbox input "false"
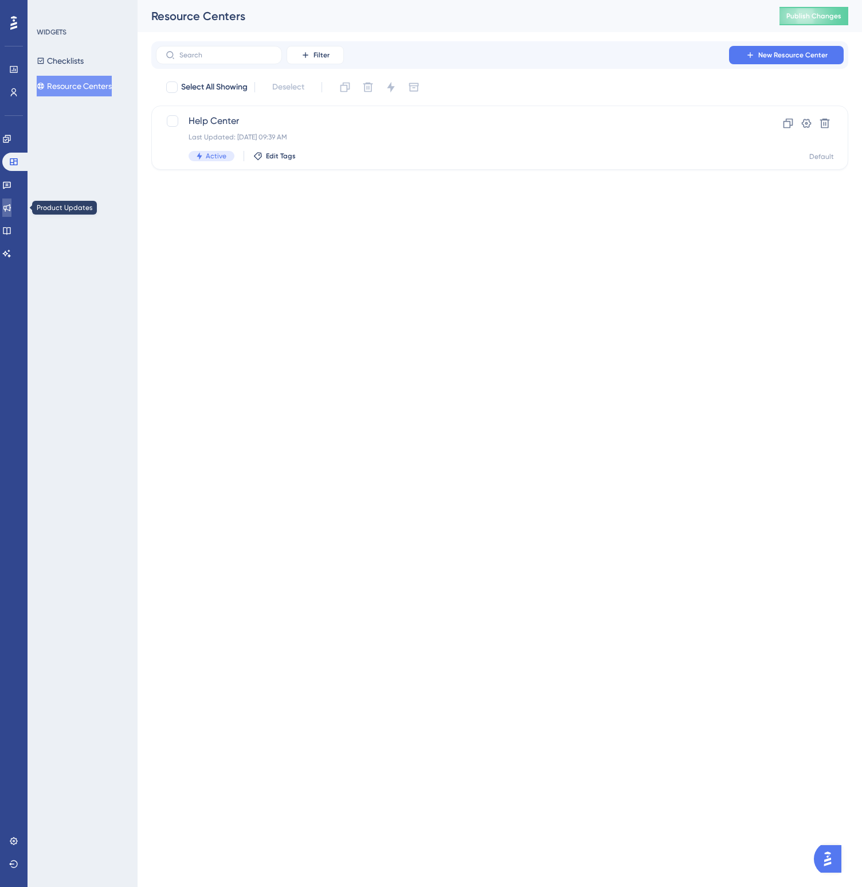
click at [10, 208] on icon at bounding box center [6, 207] width 7 height 7
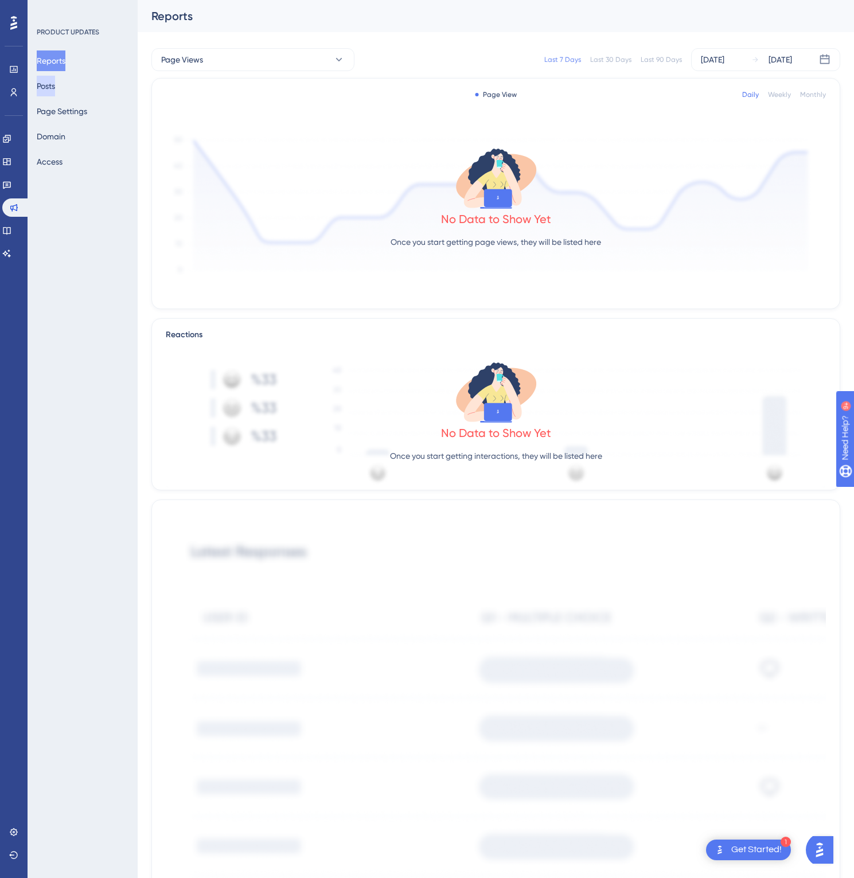
click at [55, 89] on button "Posts" at bounding box center [46, 86] width 18 height 21
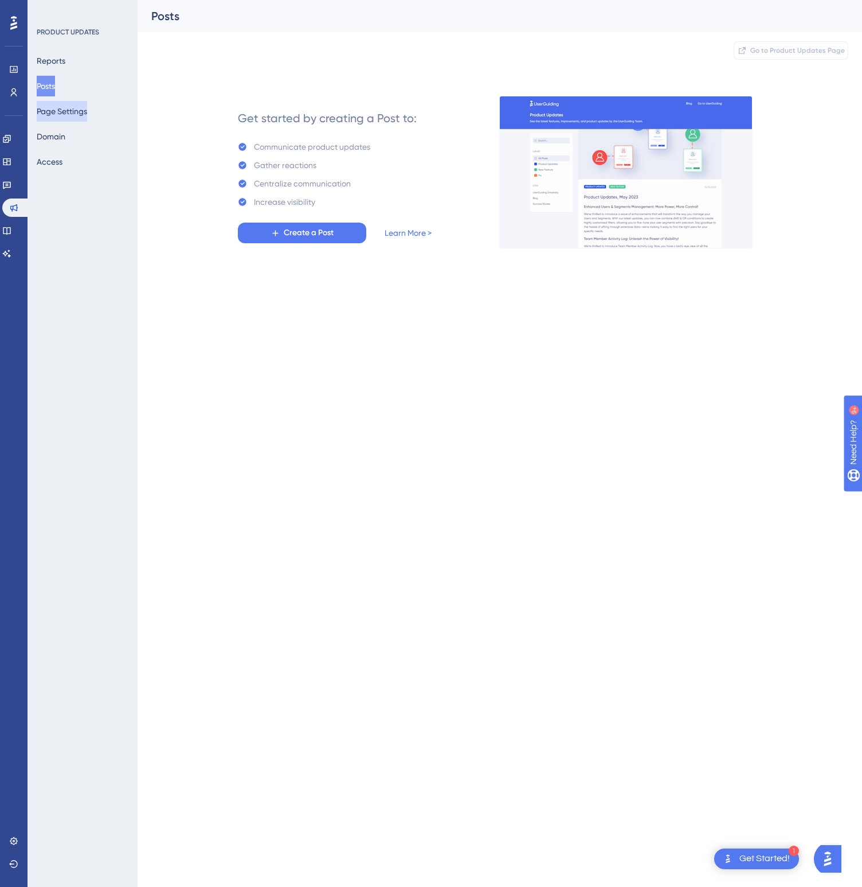
click at [66, 114] on button "Page Settings" at bounding box center [62, 111] width 50 height 21
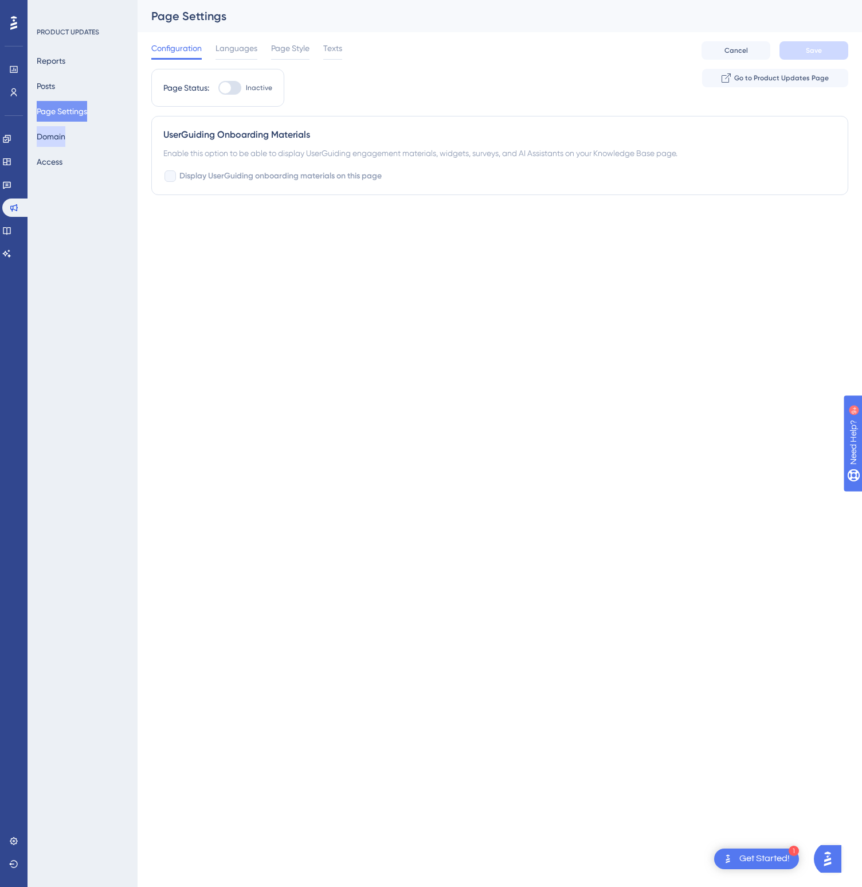
click at [63, 142] on button "Domain" at bounding box center [51, 136] width 29 height 21
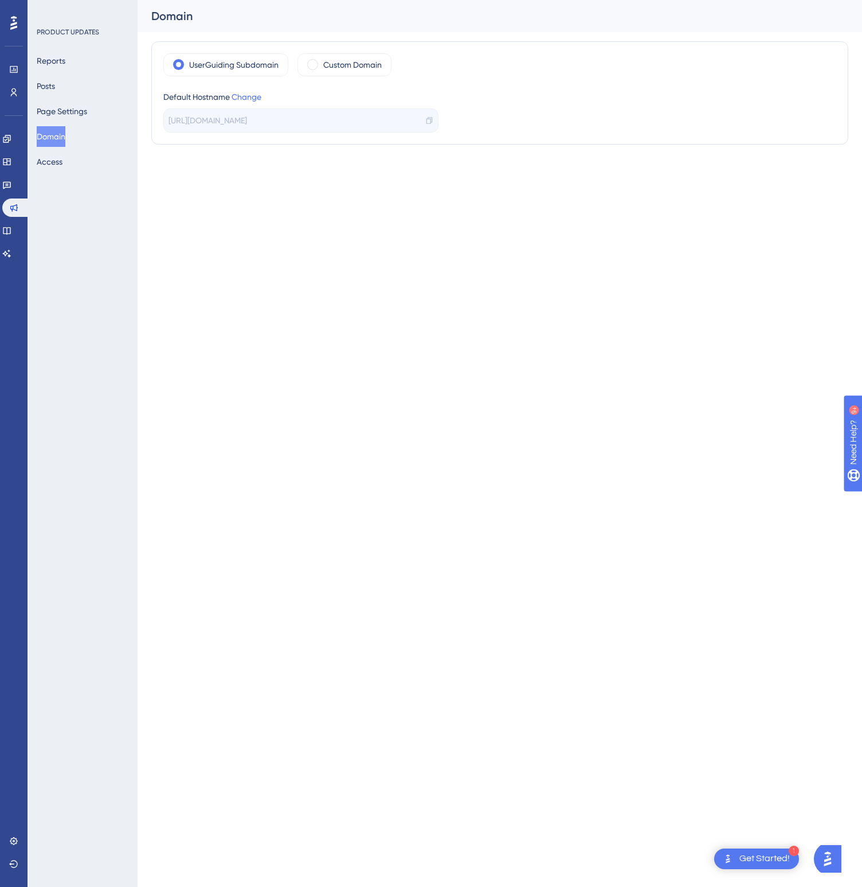
click at [138, 0] on html "1 Get Started! Performance Users Engagement Widgets Feedback Product Updates Kn…" at bounding box center [431, 0] width 862 height 0
